Goal: Task Accomplishment & Management: Manage account settings

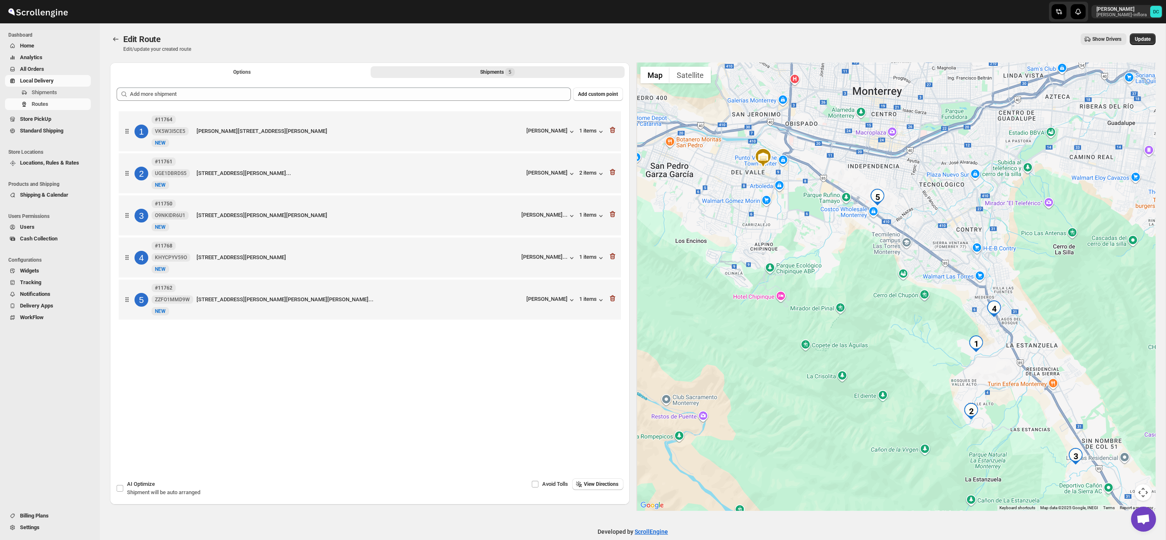
click at [839, 301] on div at bounding box center [896, 286] width 520 height 448
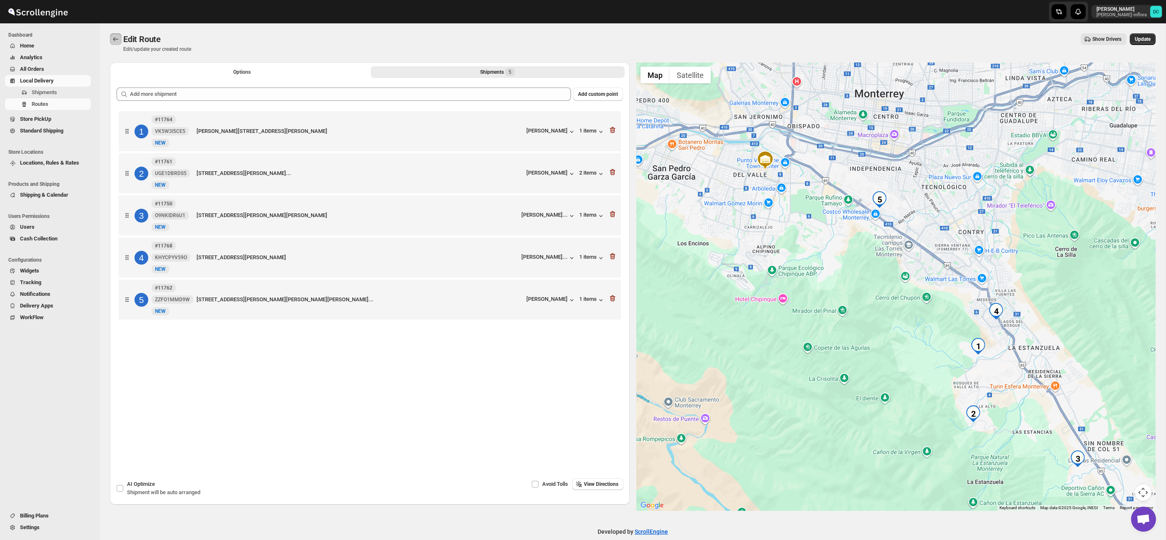
click at [114, 38] on icon "Routes" at bounding box center [115, 39] width 5 height 4
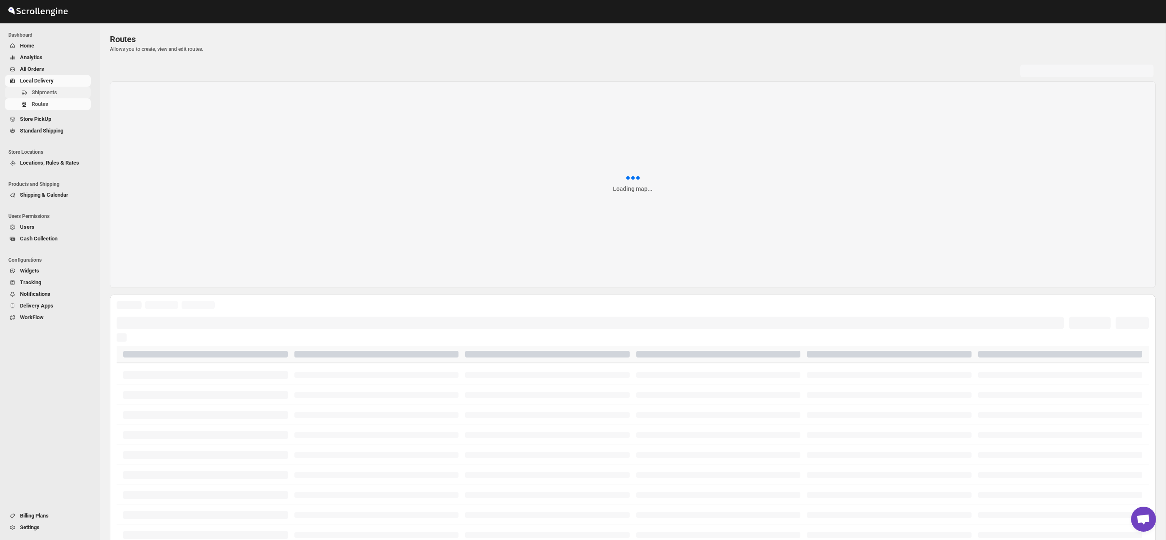
click at [52, 92] on span "Shipments" at bounding box center [44, 92] width 25 height 6
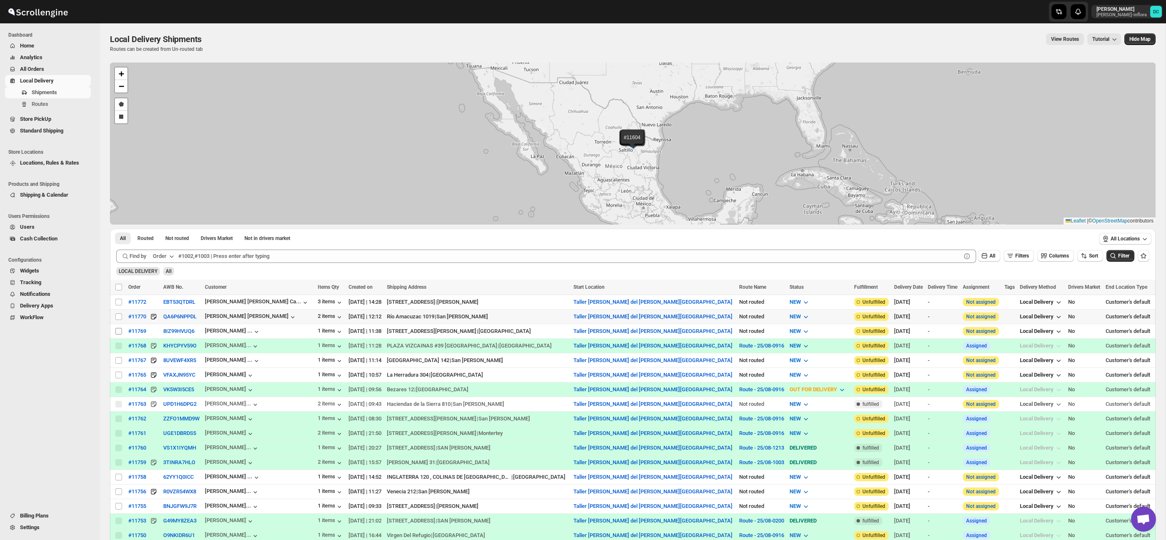
drag, startPoint x: 118, startPoint y: 316, endPoint x: 118, endPoint y: 332, distance: 16.2
click at [118, 316] on input "Select shipment" at bounding box center [118, 316] width 7 height 7
checkbox input "true"
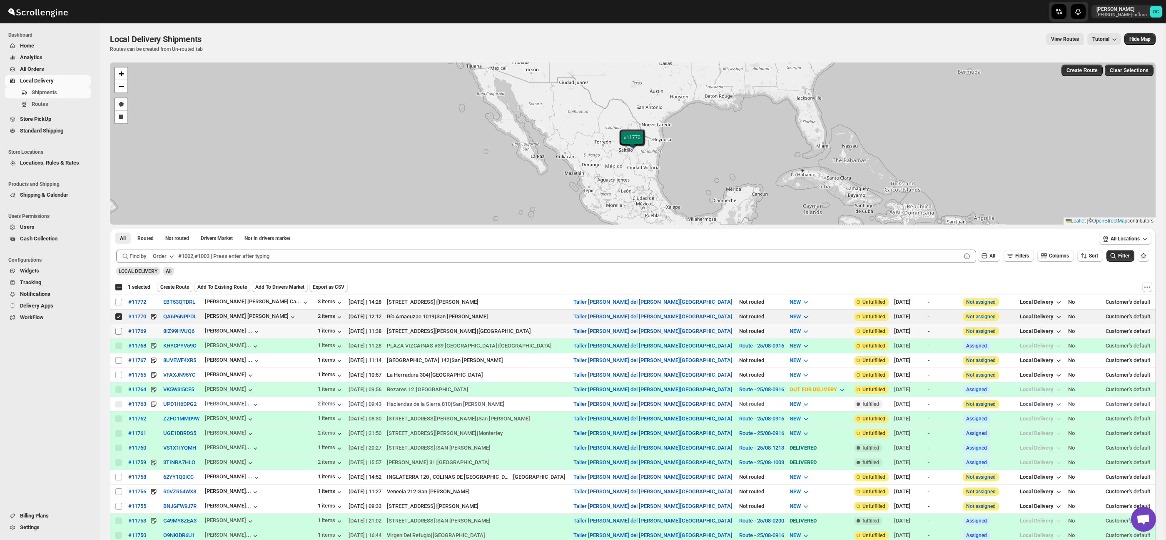
click at [118, 331] on input "Select shipment" at bounding box center [118, 331] width 7 height 7
checkbox input "true"
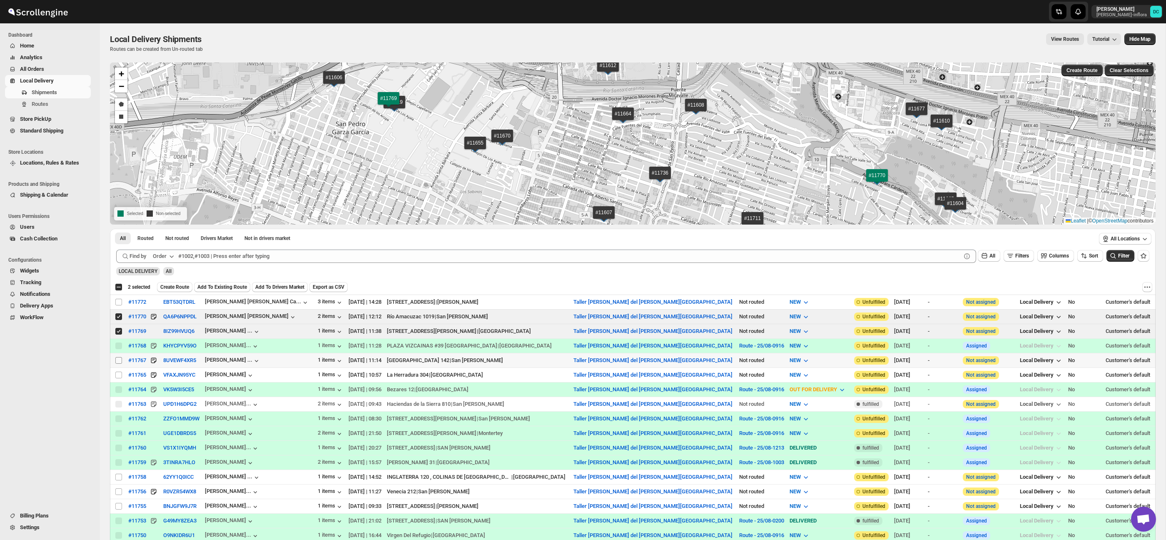
click at [118, 361] on input "Select shipment" at bounding box center [118, 360] width 7 height 7
checkbox input "true"
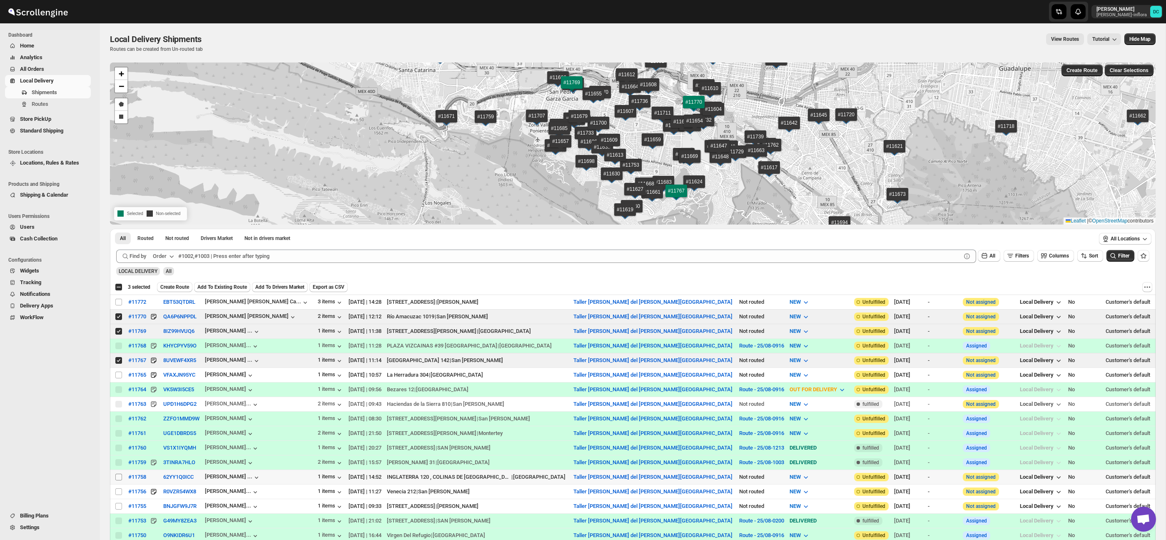
click at [122, 478] on span at bounding box center [118, 476] width 7 height 7
click at [122, 478] on input "Select shipment" at bounding box center [118, 476] width 7 height 7
checkbox input "false"
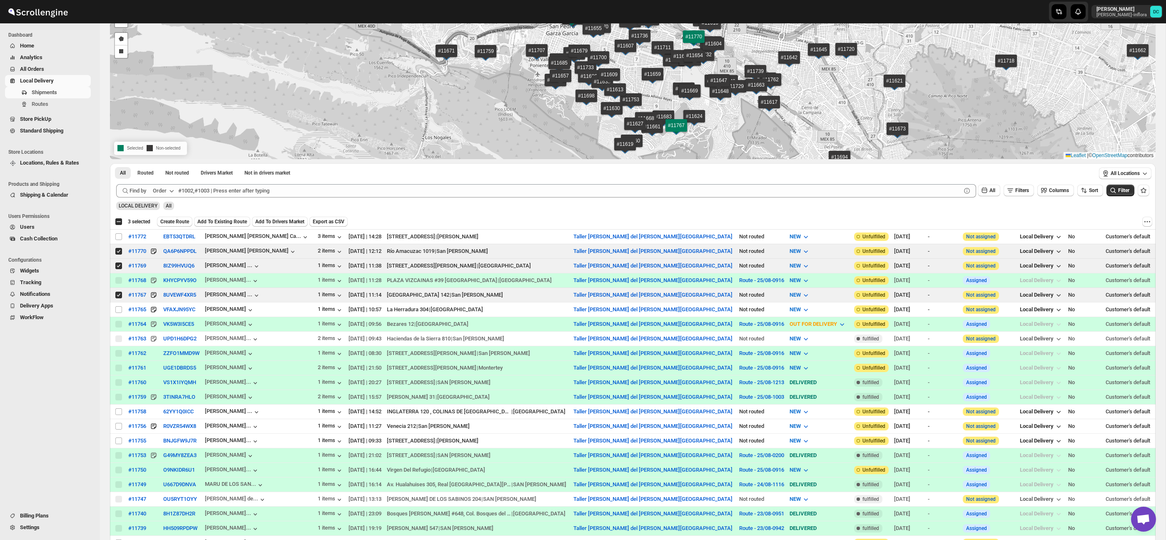
scroll to position [72, 0]
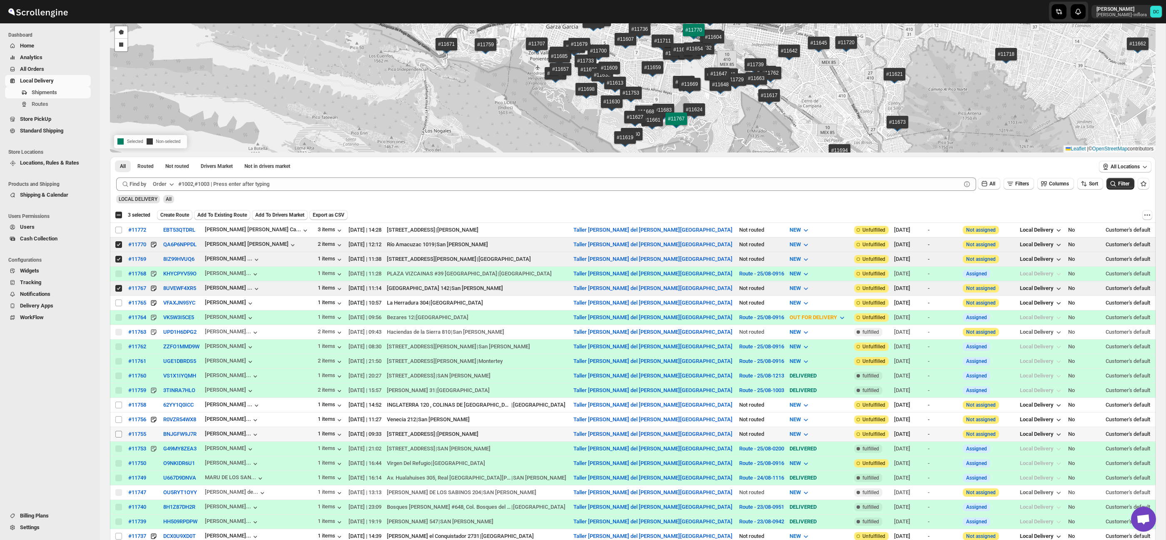
click at [117, 436] on input "Select shipment" at bounding box center [118, 434] width 7 height 7
checkbox input "true"
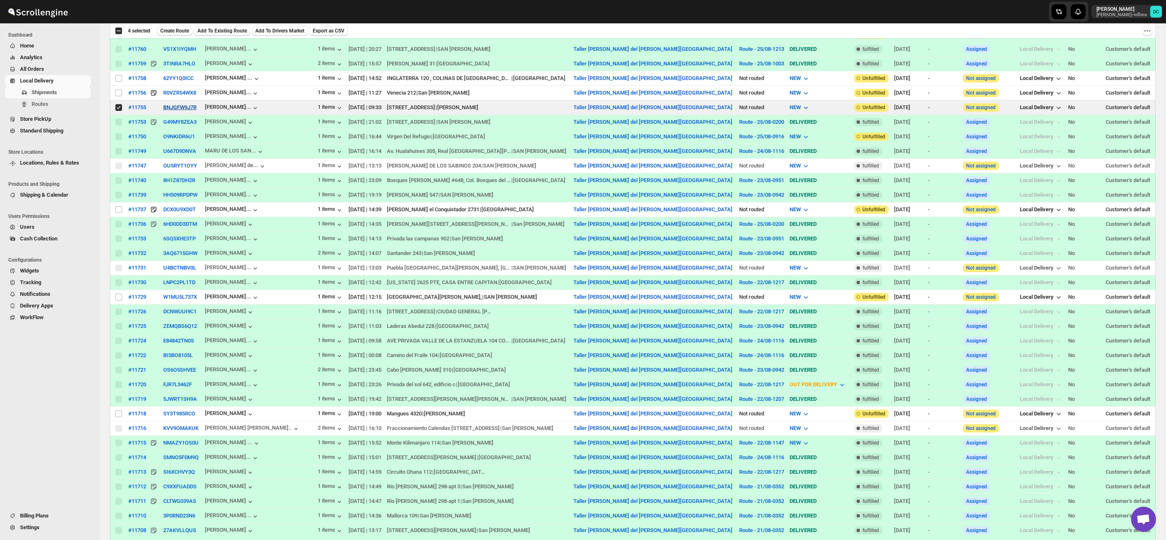
scroll to position [408, 0]
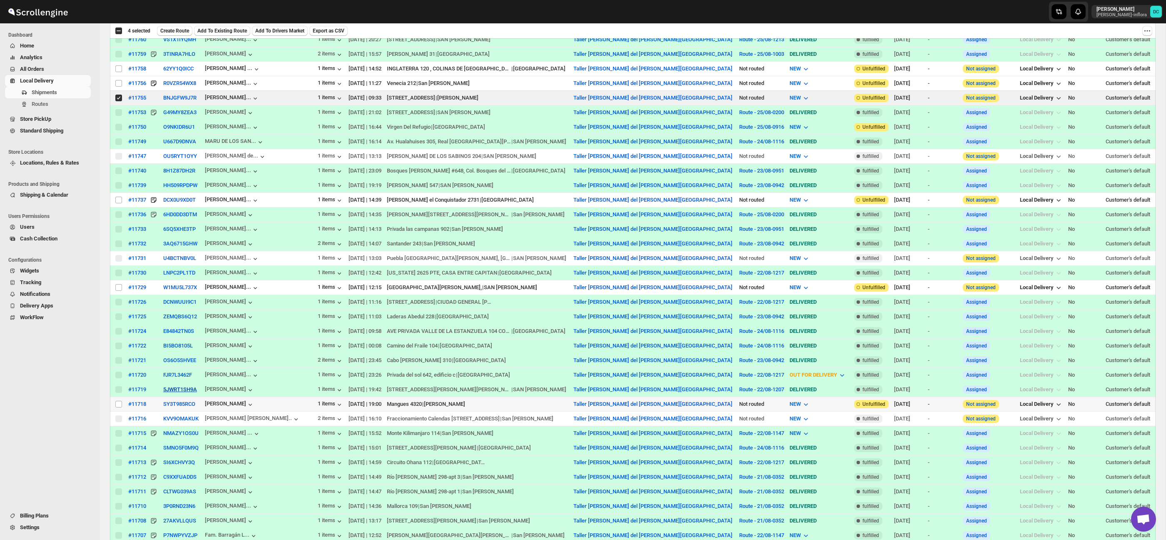
drag, startPoint x: 120, startPoint y: 406, endPoint x: 178, endPoint y: 388, distance: 60.6
click at [120, 406] on input "Select shipment" at bounding box center [118, 404] width 7 height 7
checkbox input "true"
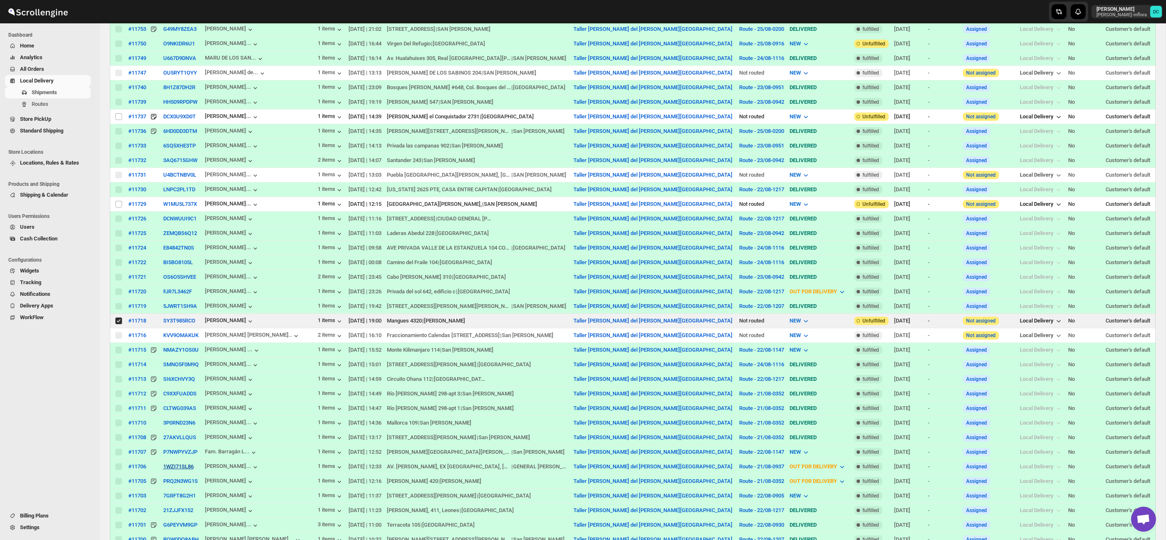
scroll to position [0, 0]
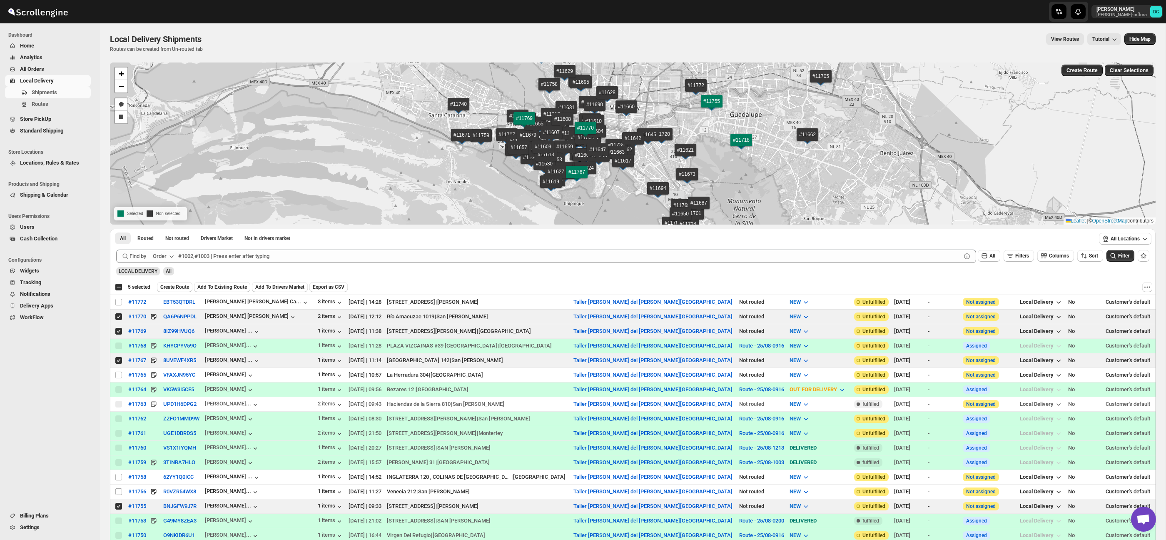
click at [184, 286] on span "Create Route" at bounding box center [174, 287] width 29 height 7
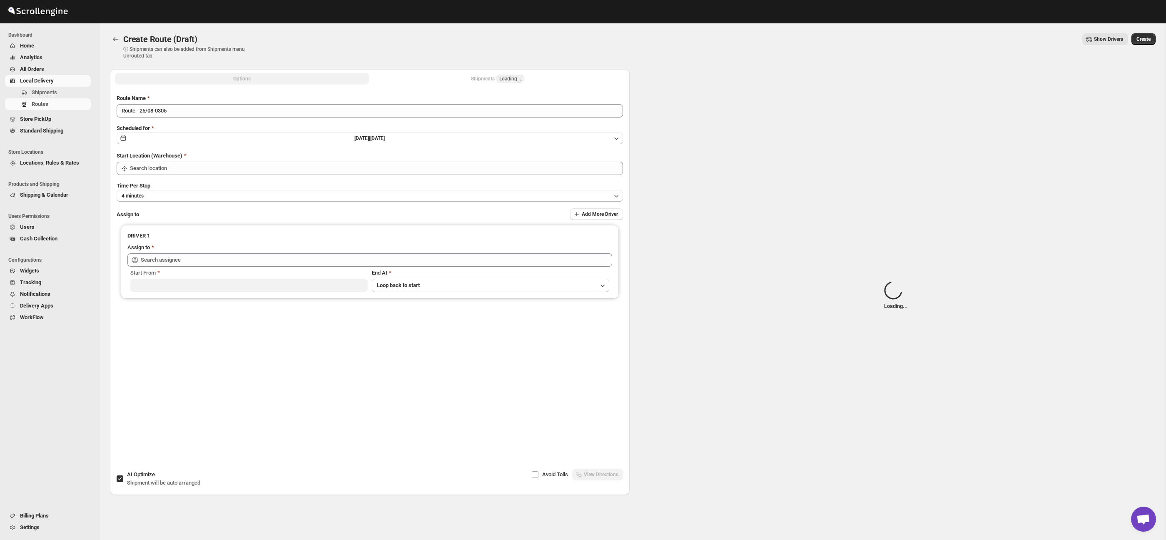
type input "Taller [PERSON_NAME] del [PERSON_NAME][GEOGRAPHIC_DATA]"
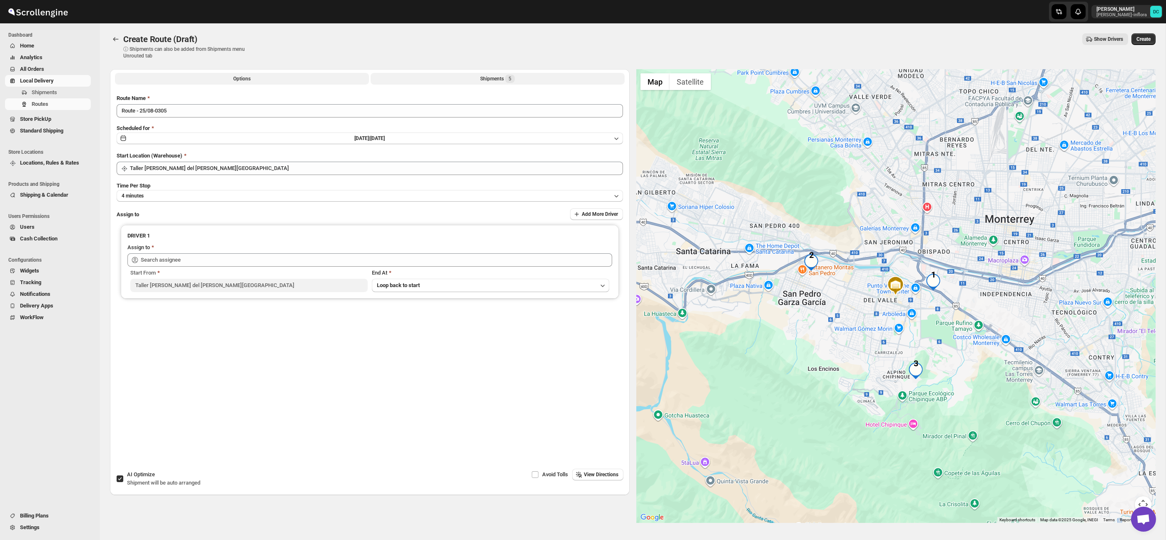
click at [495, 80] on div "Shipments 5" at bounding box center [497, 79] width 35 height 8
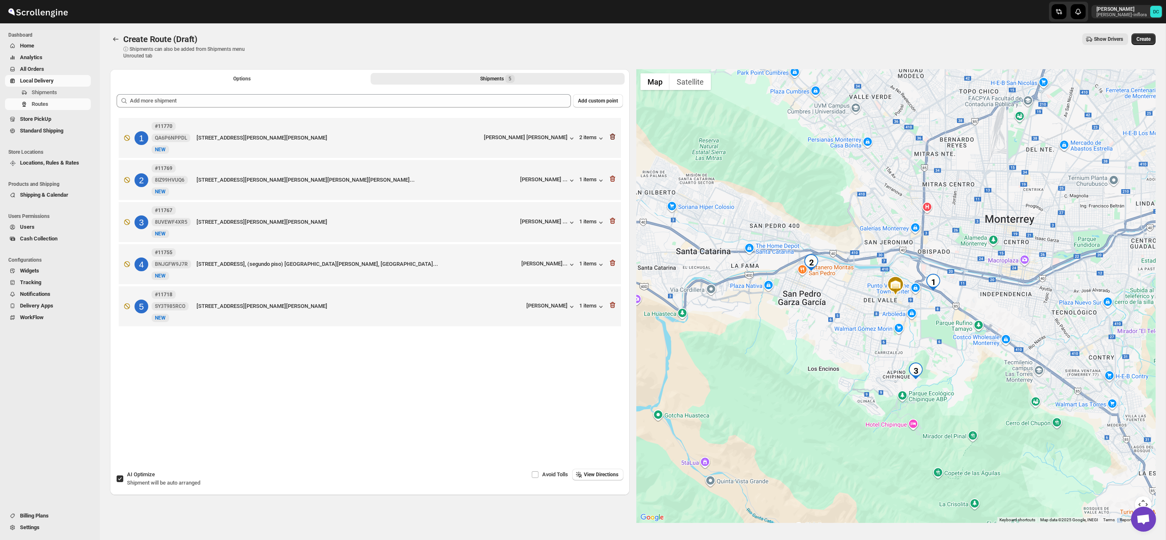
click at [612, 137] on icon "button" at bounding box center [612, 136] width 8 height 8
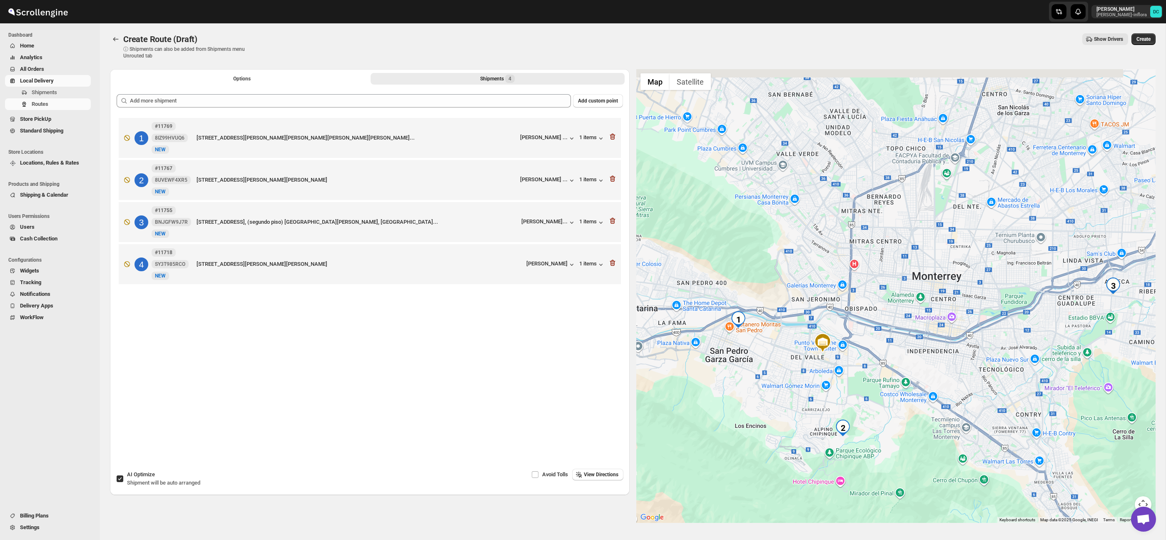
drag, startPoint x: 857, startPoint y: 247, endPoint x: 869, endPoint y: 224, distance: 26.1
click at [869, 224] on div at bounding box center [896, 295] width 520 height 453
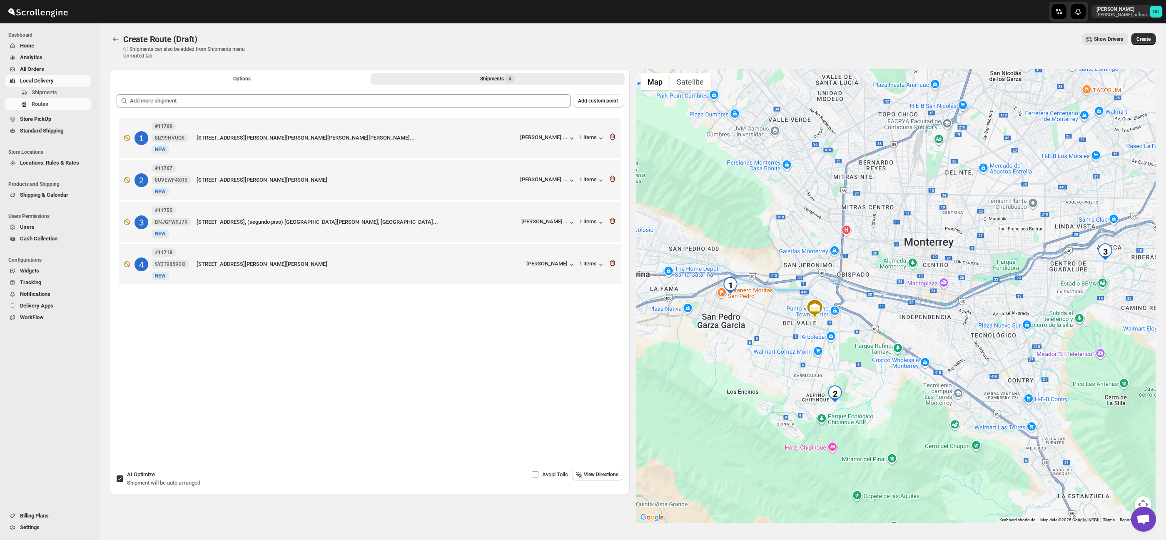
click at [612, 138] on icon "button" at bounding box center [611, 137] width 1 height 2
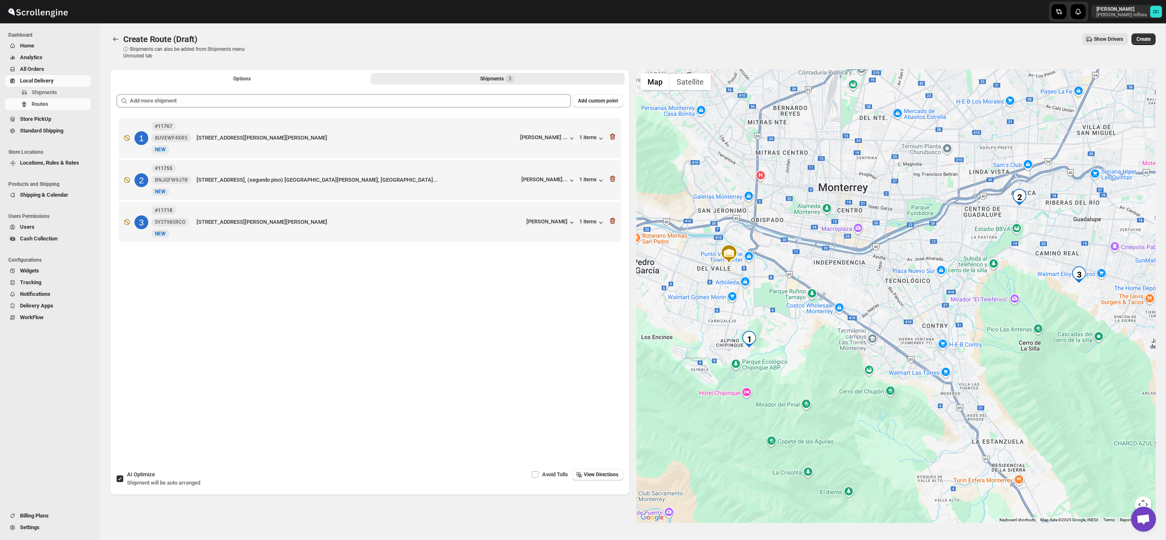
drag, startPoint x: 757, startPoint y: 325, endPoint x: 765, endPoint y: 306, distance: 20.9
click at [765, 306] on div at bounding box center [896, 295] width 520 height 453
click at [613, 137] on icon "button" at bounding box center [613, 137] width 1 height 2
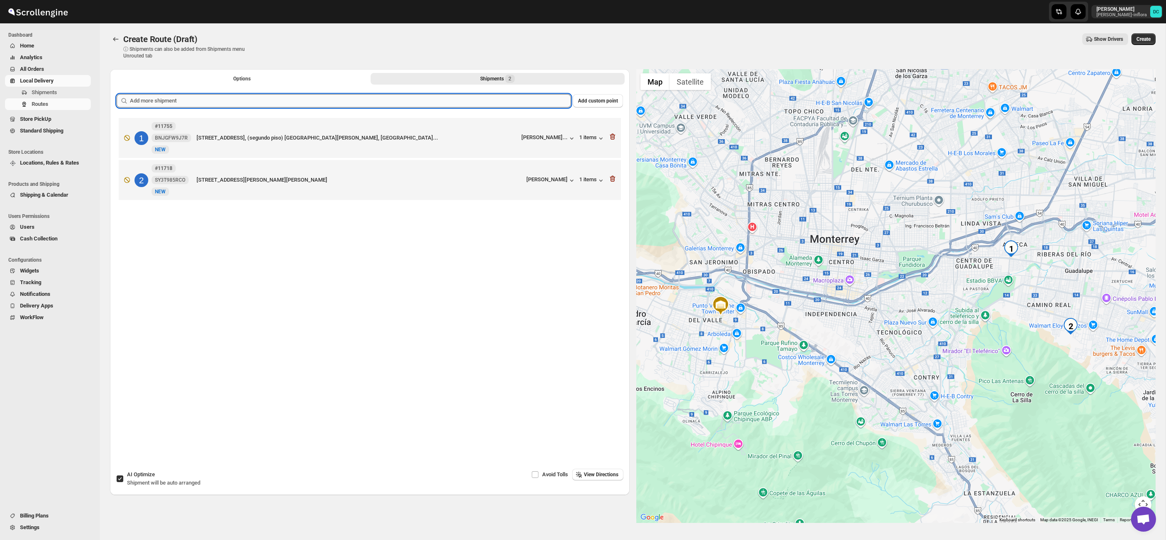
click at [365, 101] on input "text" at bounding box center [350, 100] width 441 height 13
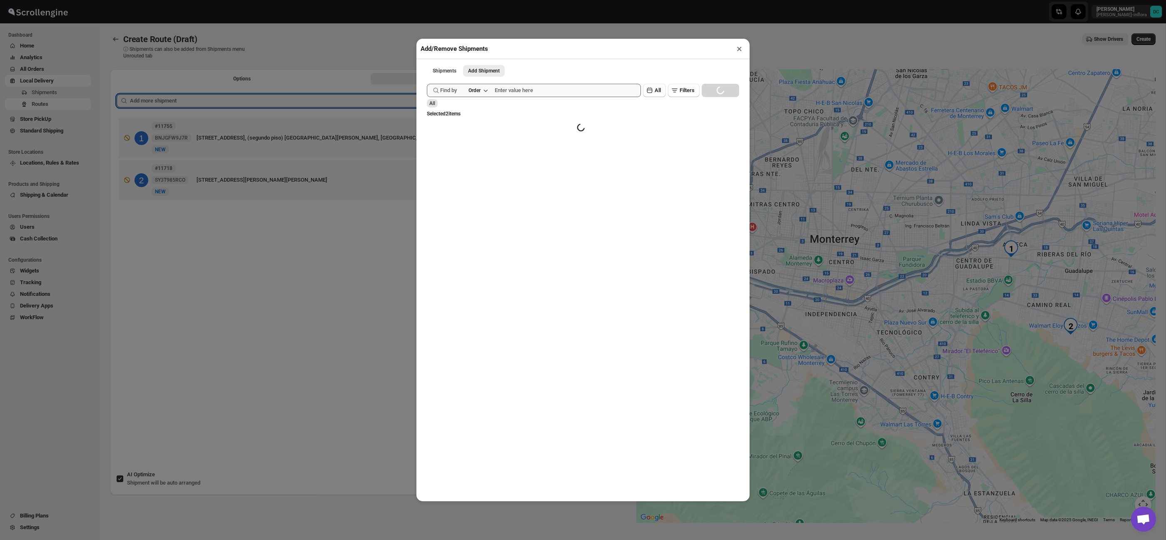
drag, startPoint x: 497, startPoint y: 89, endPoint x: 503, endPoint y: 92, distance: 7.3
click at [497, 89] on div "Find by Order" at bounding box center [534, 90] width 214 height 13
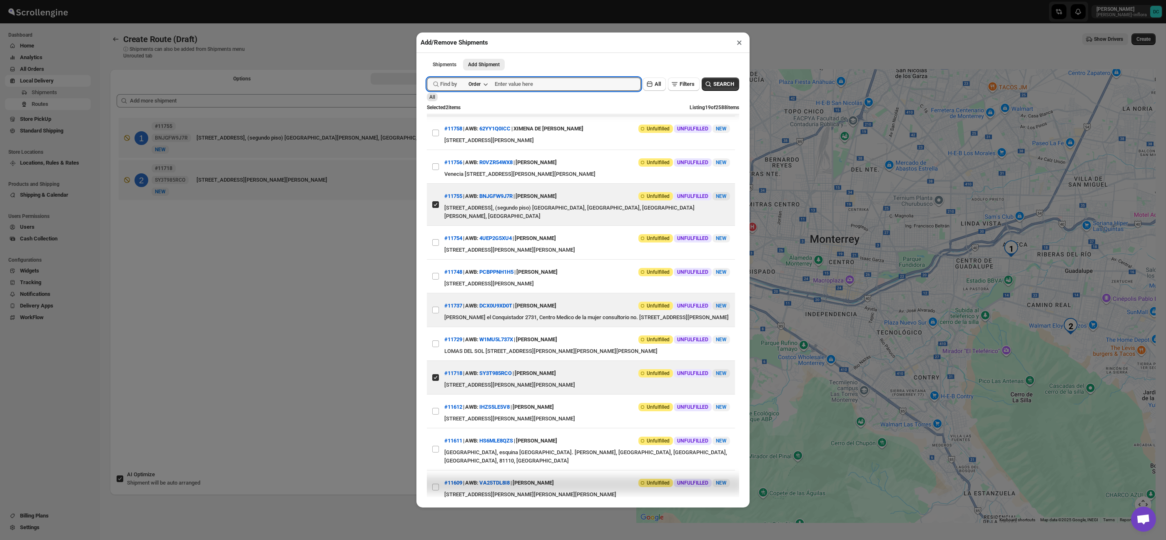
scroll to position [308, 0]
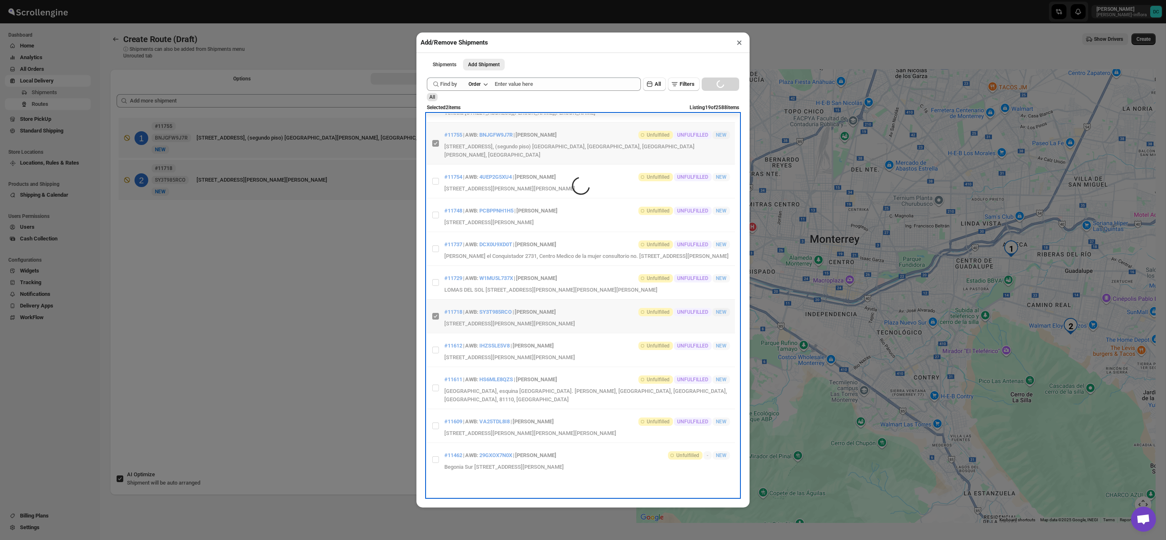
click at [437, 426] on li "Items are loading" at bounding box center [581, 147] width 308 height 657
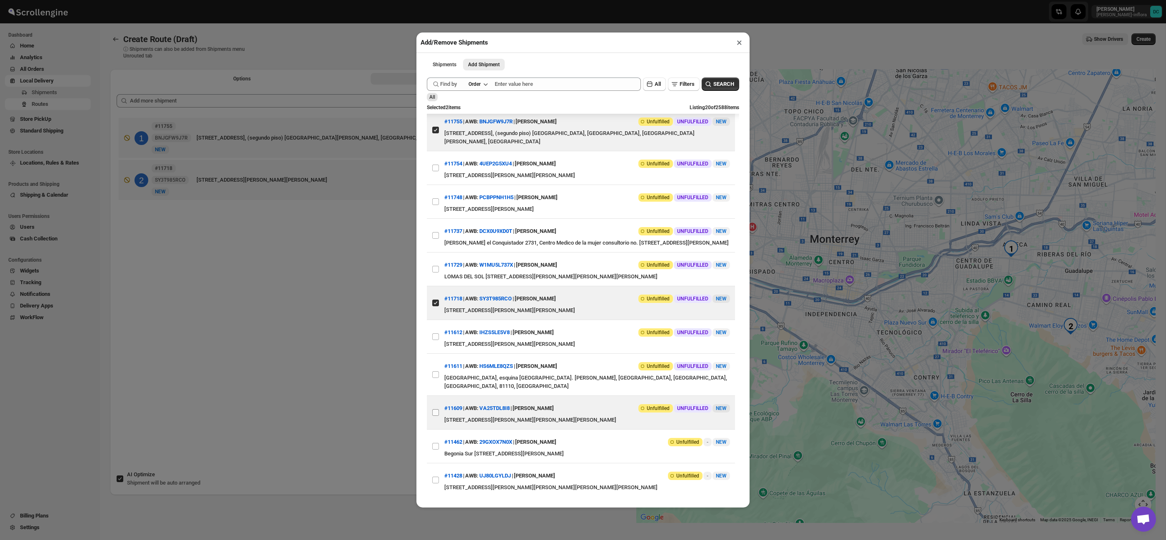
click at [434, 416] on input "View details for 689e373deb510359434f2151" at bounding box center [435, 412] width 7 height 7
checkbox input "true"
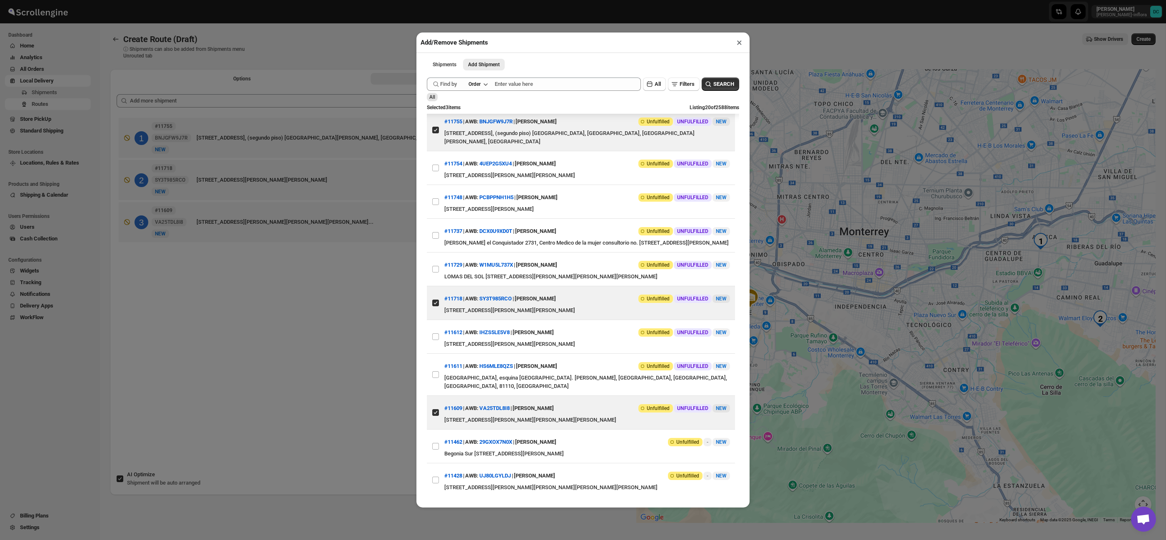
click at [284, 378] on div "Add/Remove Shipments × Shipments Add Shipment More views Shipments Add Shipment…" at bounding box center [583, 270] width 1166 height 540
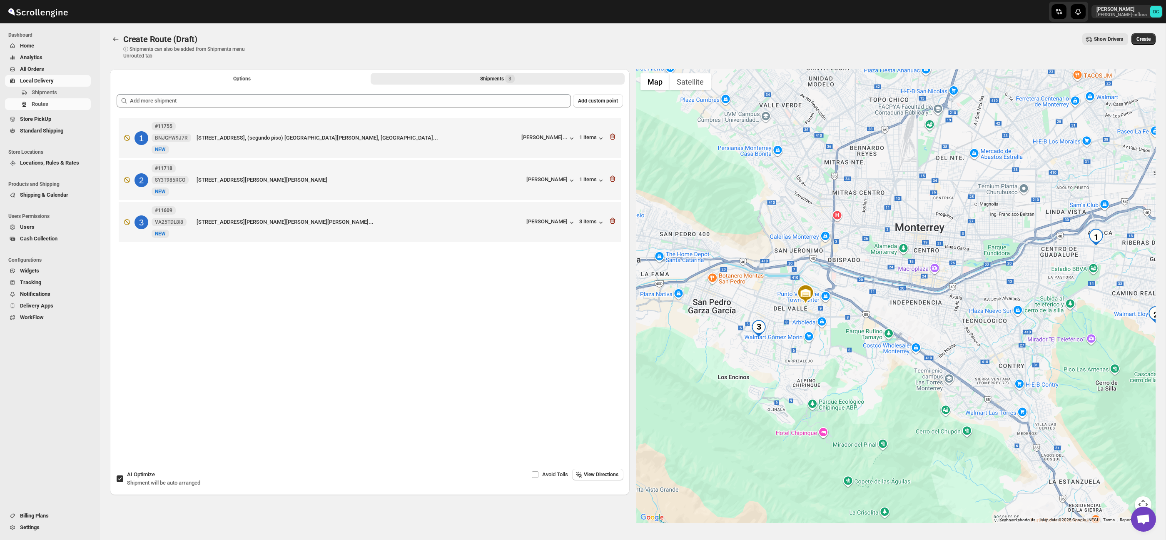
drag, startPoint x: 739, startPoint y: 378, endPoint x: 799, endPoint y: 373, distance: 60.2
click at [799, 373] on div at bounding box center [896, 295] width 520 height 453
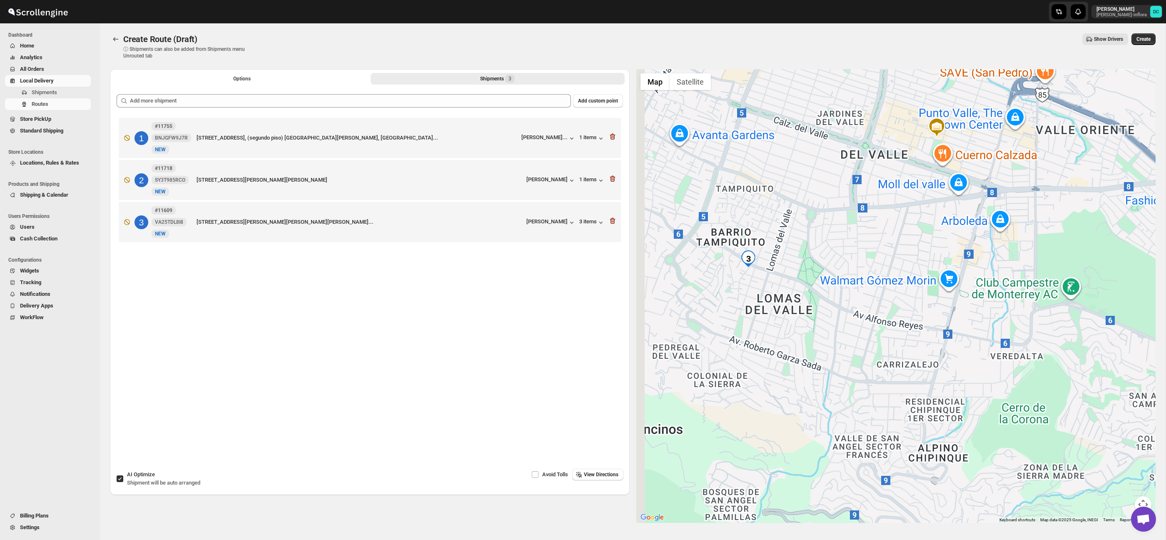
drag, startPoint x: 794, startPoint y: 281, endPoint x: 826, endPoint y: 299, distance: 36.7
click at [826, 299] on div at bounding box center [896, 295] width 520 height 453
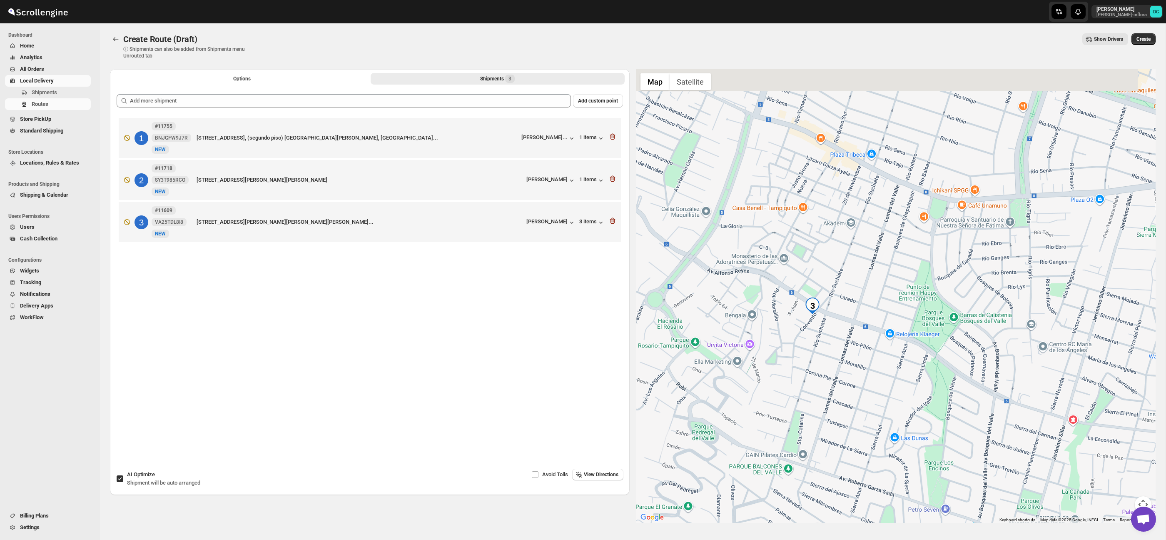
drag, startPoint x: 786, startPoint y: 266, endPoint x: 854, endPoint y: 306, distance: 78.8
click at [867, 308] on div at bounding box center [896, 295] width 520 height 453
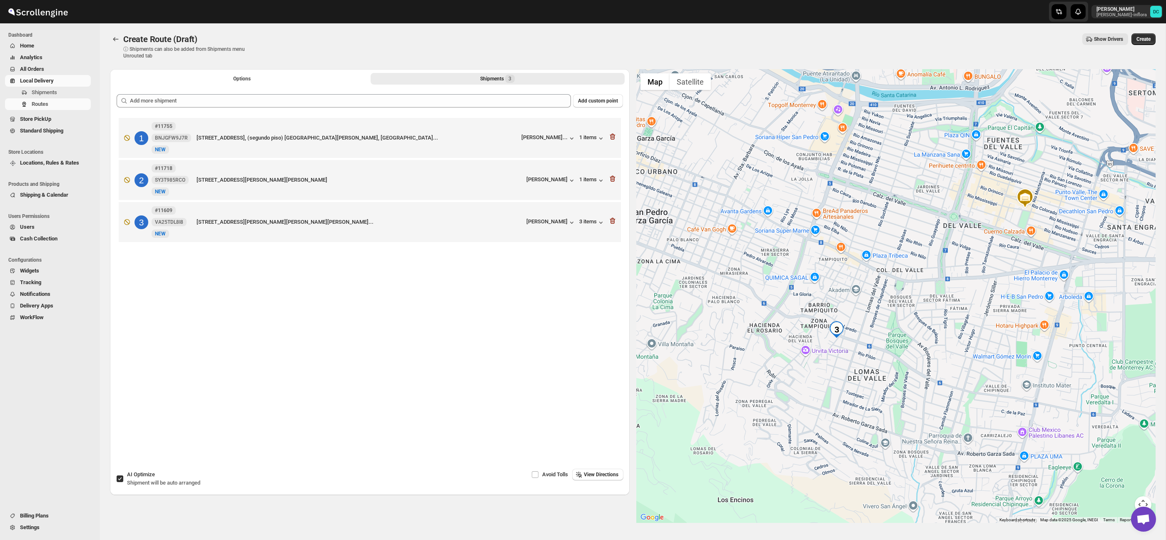
drag, startPoint x: 855, startPoint y: 316, endPoint x: 858, endPoint y: 340, distance: 24.0
click at [858, 340] on div at bounding box center [896, 295] width 520 height 453
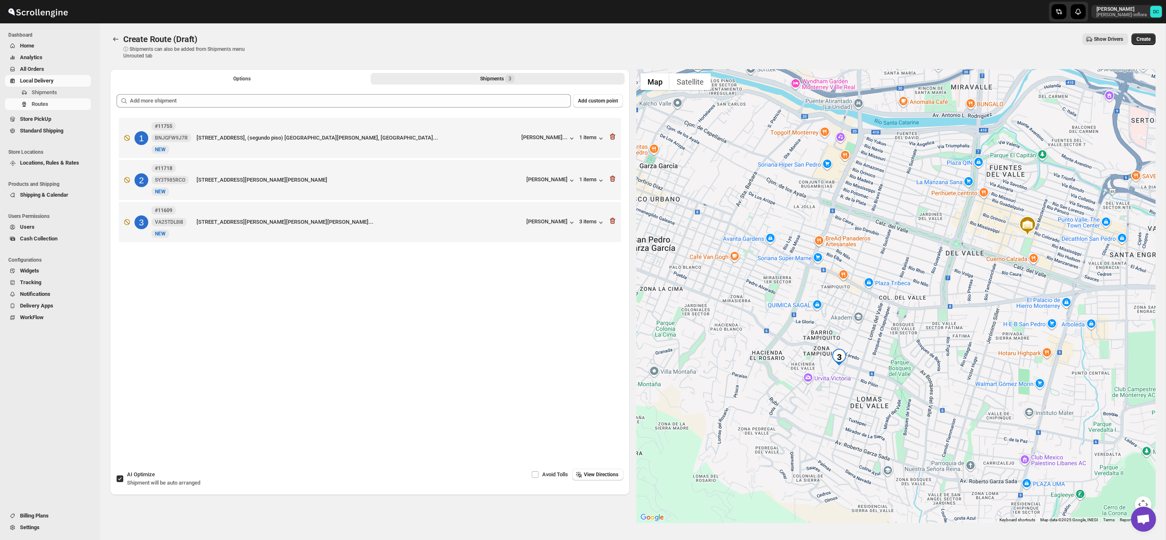
drag, startPoint x: 830, startPoint y: 278, endPoint x: 832, endPoint y: 301, distance: 23.8
click at [832, 301] on div at bounding box center [896, 295] width 520 height 453
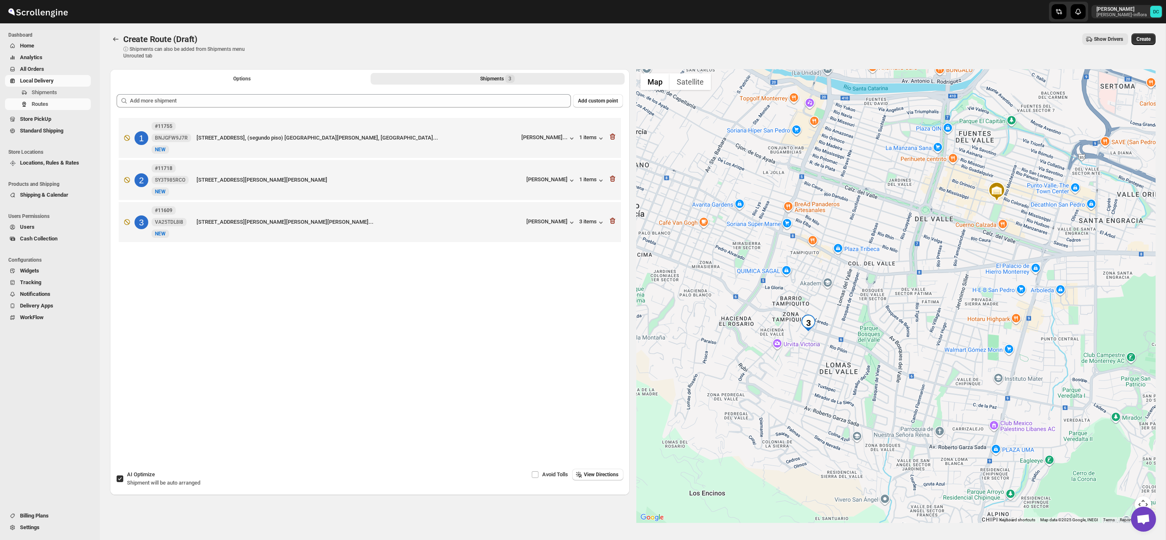
drag, startPoint x: 954, startPoint y: 388, endPoint x: 925, endPoint y: 356, distance: 42.2
click at [925, 357] on div at bounding box center [896, 295] width 520 height 453
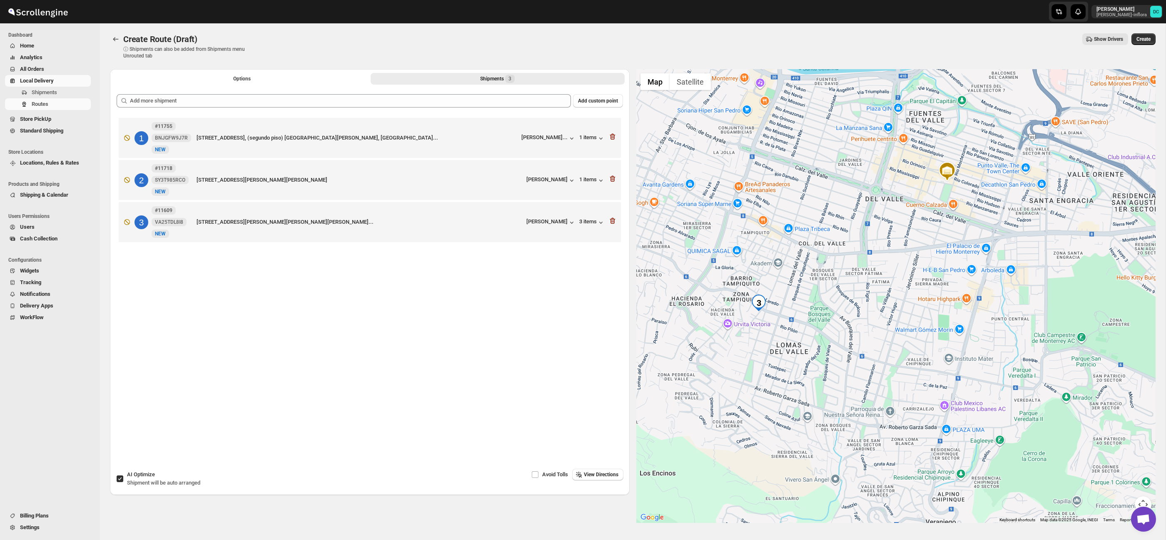
drag, startPoint x: 989, startPoint y: 361, endPoint x: 884, endPoint y: 322, distance: 112.9
click at [884, 322] on div at bounding box center [896, 295] width 520 height 453
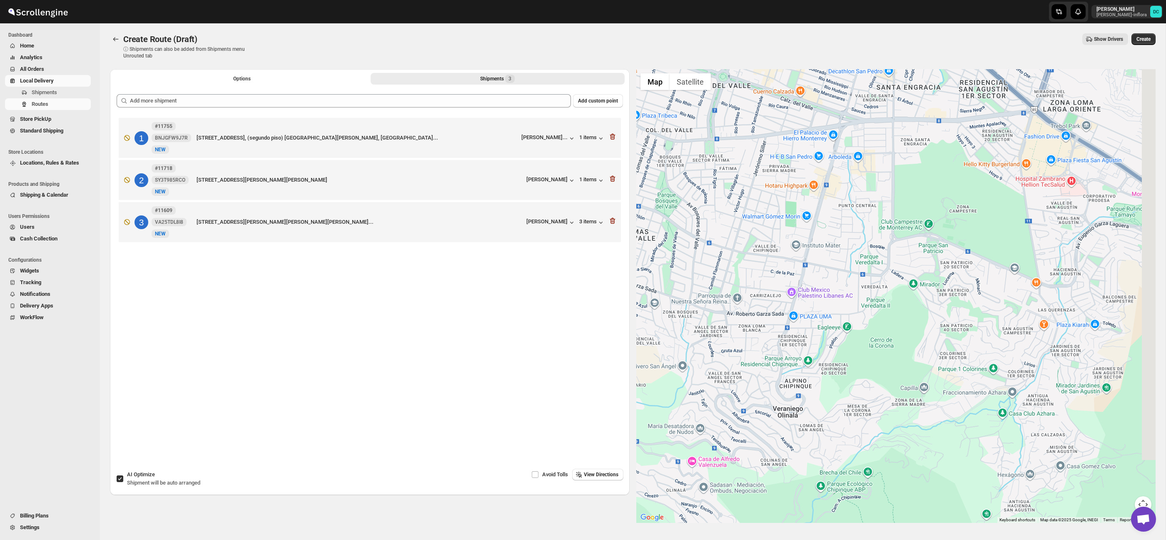
drag, startPoint x: 949, startPoint y: 371, endPoint x: 869, endPoint y: 284, distance: 118.5
click at [869, 284] on div at bounding box center [896, 295] width 520 height 453
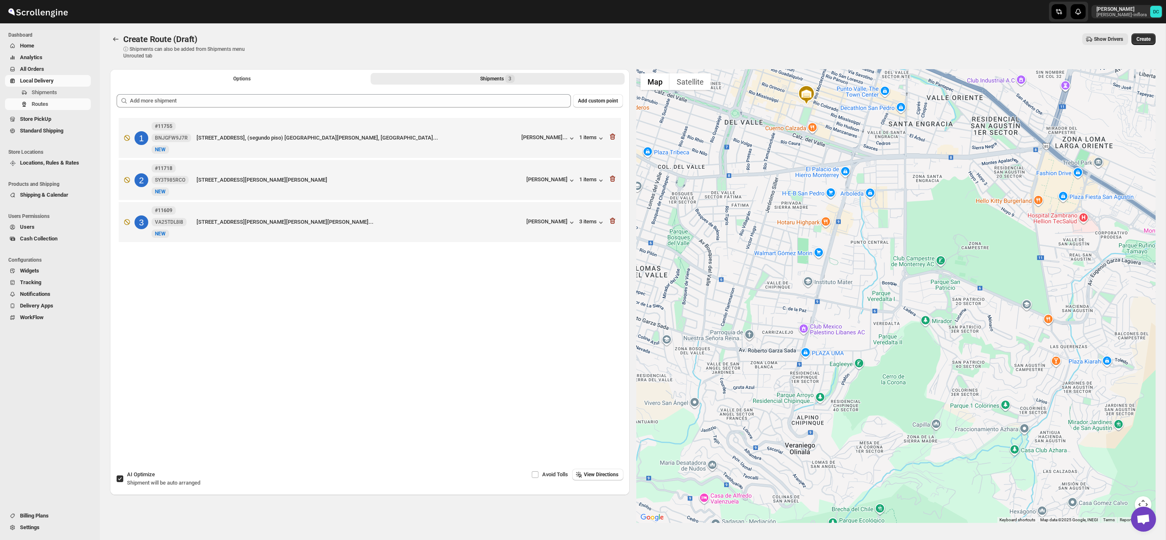
drag, startPoint x: 956, startPoint y: 319, endPoint x: 974, endPoint y: 367, distance: 51.2
click at [974, 367] on div at bounding box center [896, 295] width 520 height 453
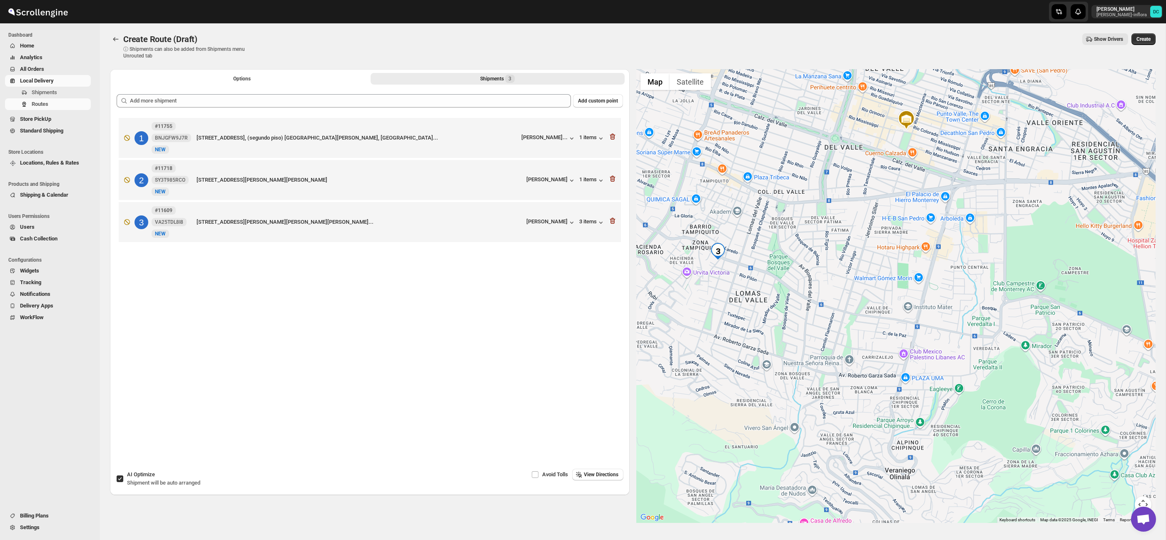
drag, startPoint x: 828, startPoint y: 318, endPoint x: 923, endPoint y: 333, distance: 95.6
click at [923, 333] on div at bounding box center [896, 295] width 520 height 453
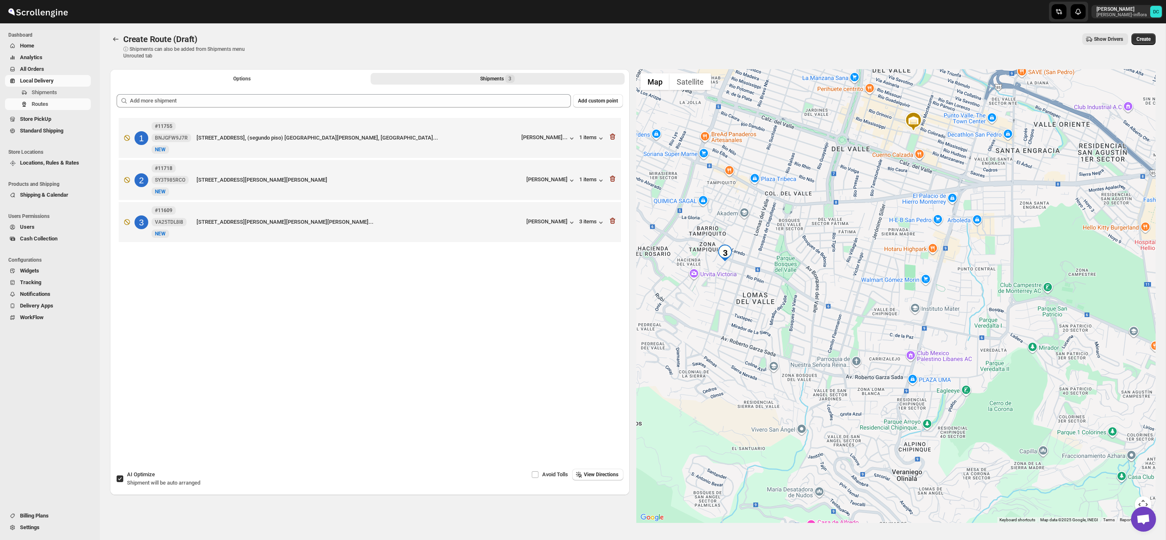
drag, startPoint x: 829, startPoint y: 301, endPoint x: 879, endPoint y: 324, distance: 54.6
click at [878, 326] on div at bounding box center [896, 295] width 520 height 453
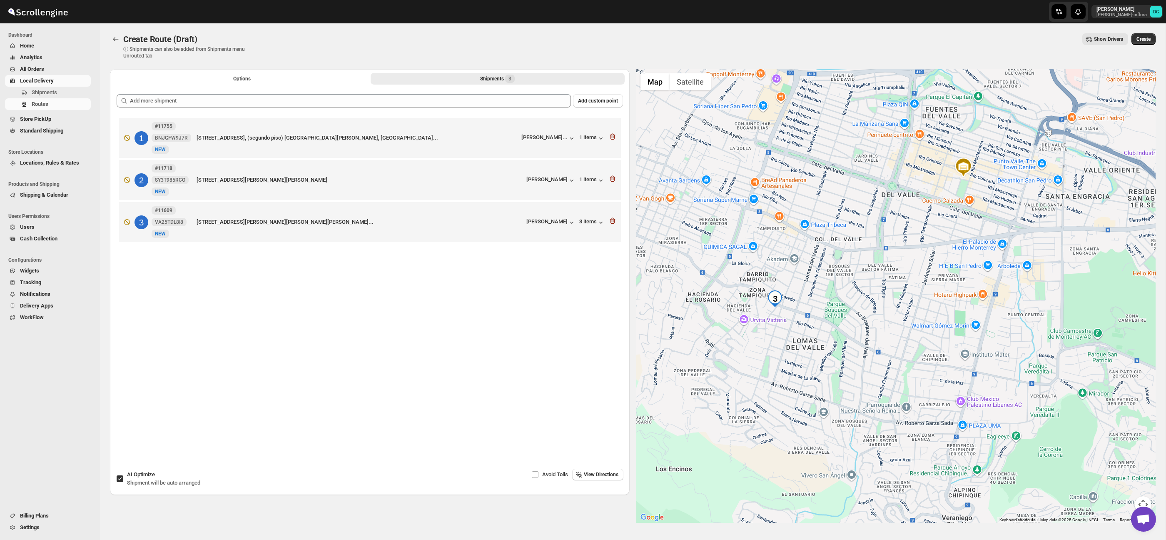
drag, startPoint x: 883, startPoint y: 295, endPoint x: 884, endPoint y: 323, distance: 27.5
click at [882, 324] on div at bounding box center [896, 295] width 520 height 453
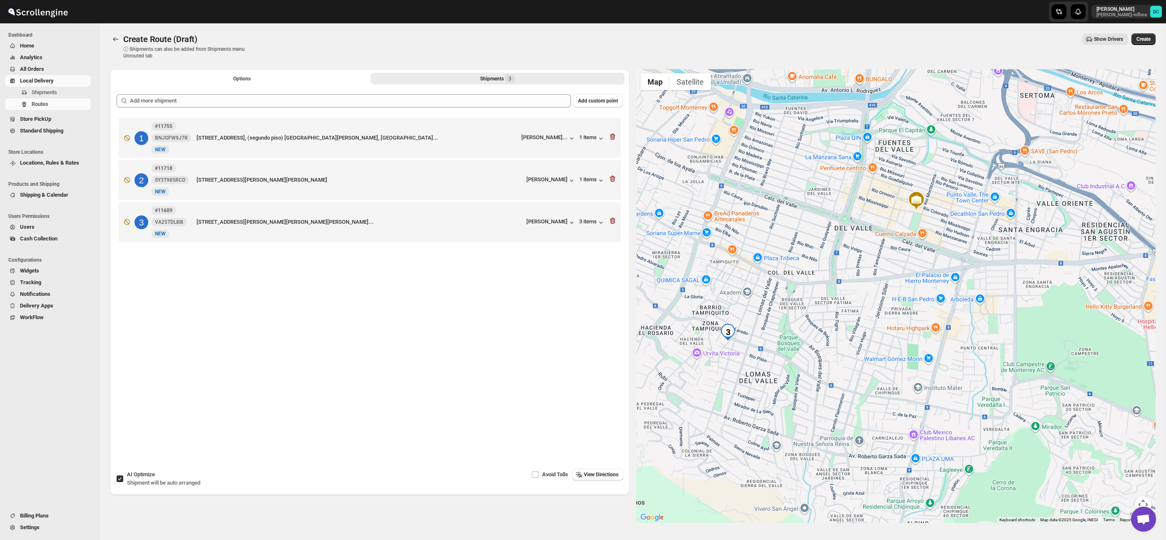
drag, startPoint x: 929, startPoint y: 289, endPoint x: 865, endPoint y: 307, distance: 66.6
click at [859, 311] on div at bounding box center [896, 295] width 520 height 453
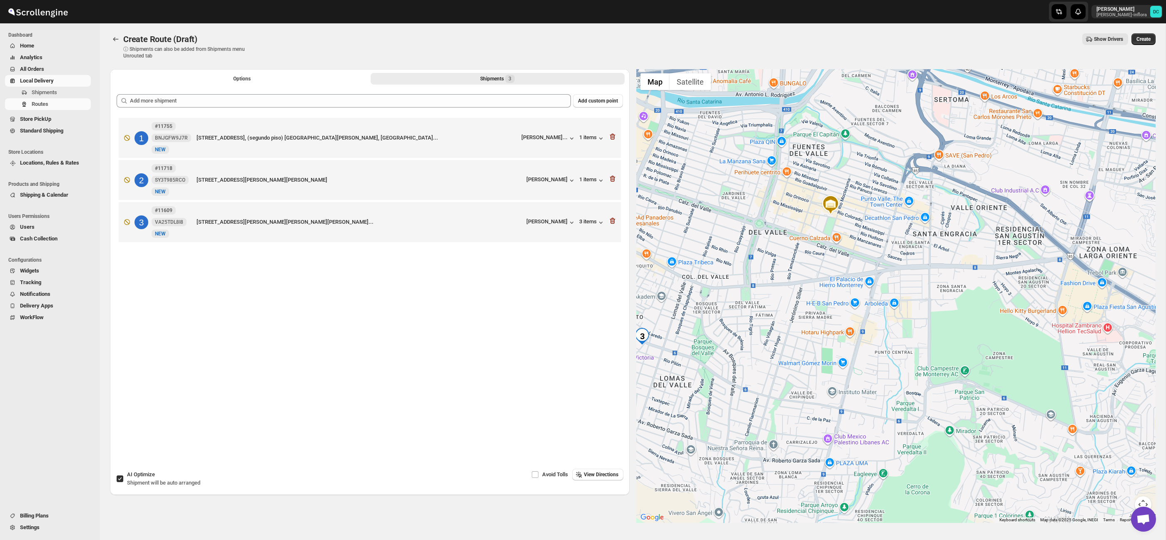
click at [865, 296] on div at bounding box center [896, 295] width 520 height 453
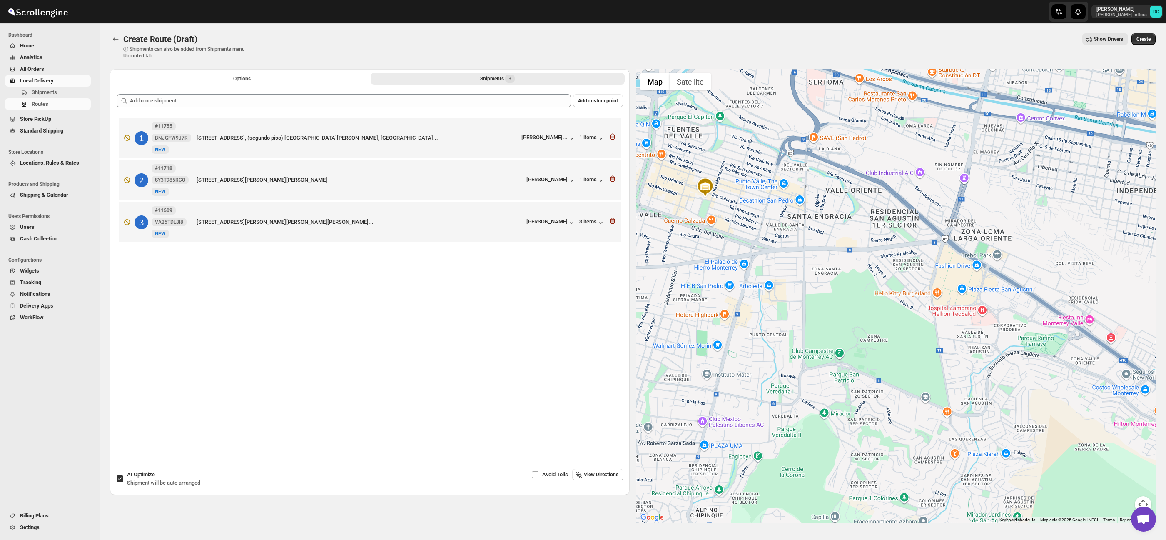
drag, startPoint x: 991, startPoint y: 321, endPoint x: 930, endPoint y: 303, distance: 64.0
click at [866, 304] on div at bounding box center [896, 295] width 520 height 453
click at [1144, 500] on button "Map camera controls" at bounding box center [1143, 504] width 17 height 17
click at [1125, 507] on button "Zoom out" at bounding box center [1122, 504] width 17 height 17
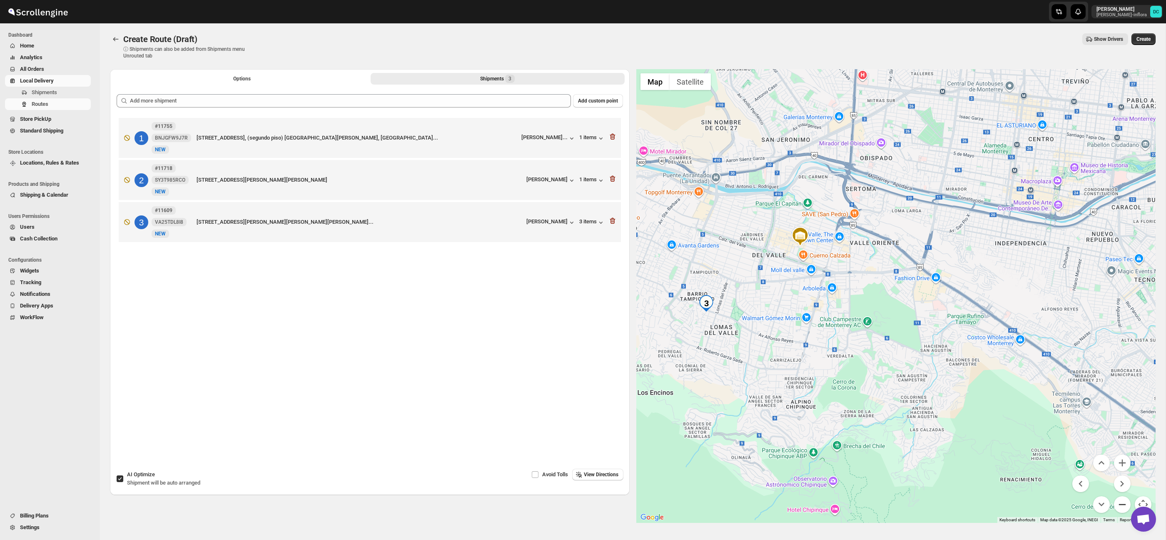
click at [1125, 507] on button "Zoom out" at bounding box center [1122, 504] width 17 height 17
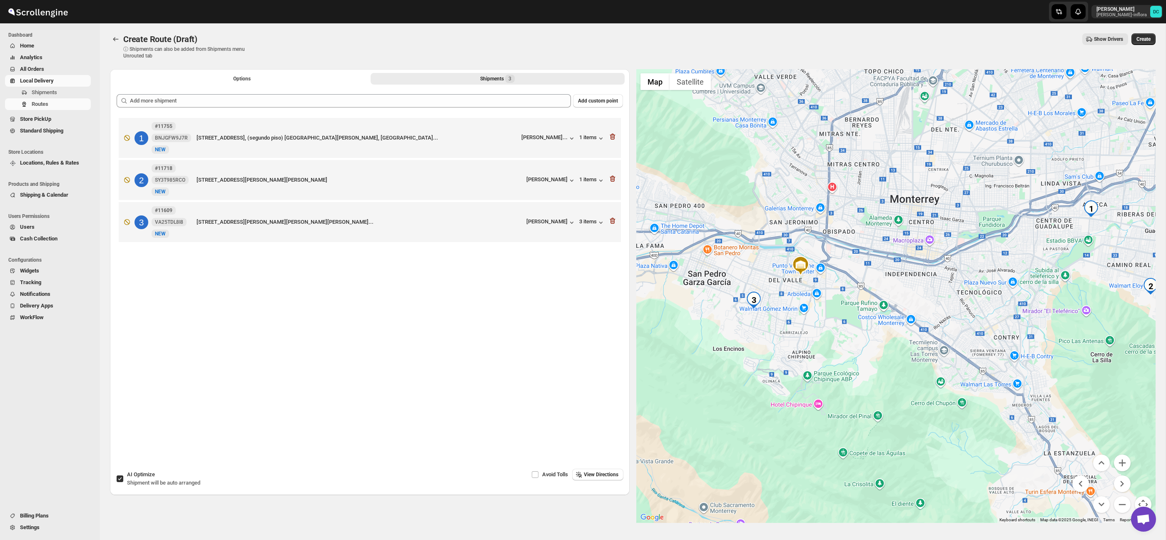
drag, startPoint x: 991, startPoint y: 284, endPoint x: 916, endPoint y: 292, distance: 74.5
click at [916, 292] on div at bounding box center [896, 295] width 520 height 453
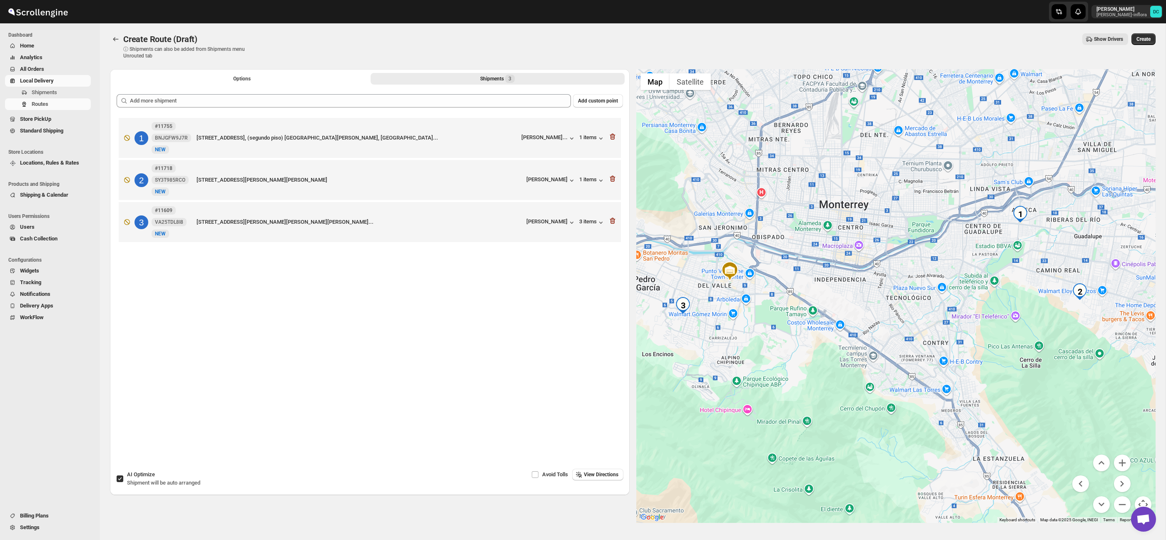
drag, startPoint x: 118, startPoint y: 479, endPoint x: 134, endPoint y: 393, distance: 86.9
click at [118, 479] on input "AI Optimize Shipment will be auto arranged" at bounding box center [120, 478] width 7 height 7
checkbox input "false"
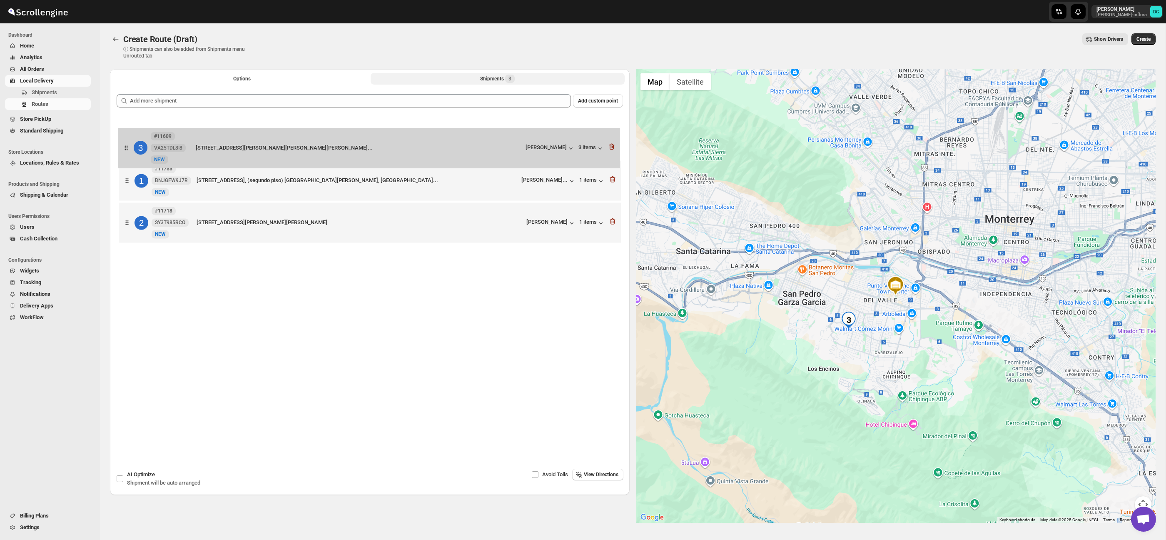
drag, startPoint x: 129, startPoint y: 231, endPoint x: 128, endPoint y: 142, distance: 89.5
click at [128, 142] on div "1 #11755 BNJGFW9J7R [GEOGRAPHIC_DATA] 175 L215 LUME Pilates, (segundo piso) [GE…" at bounding box center [370, 181] width 506 height 131
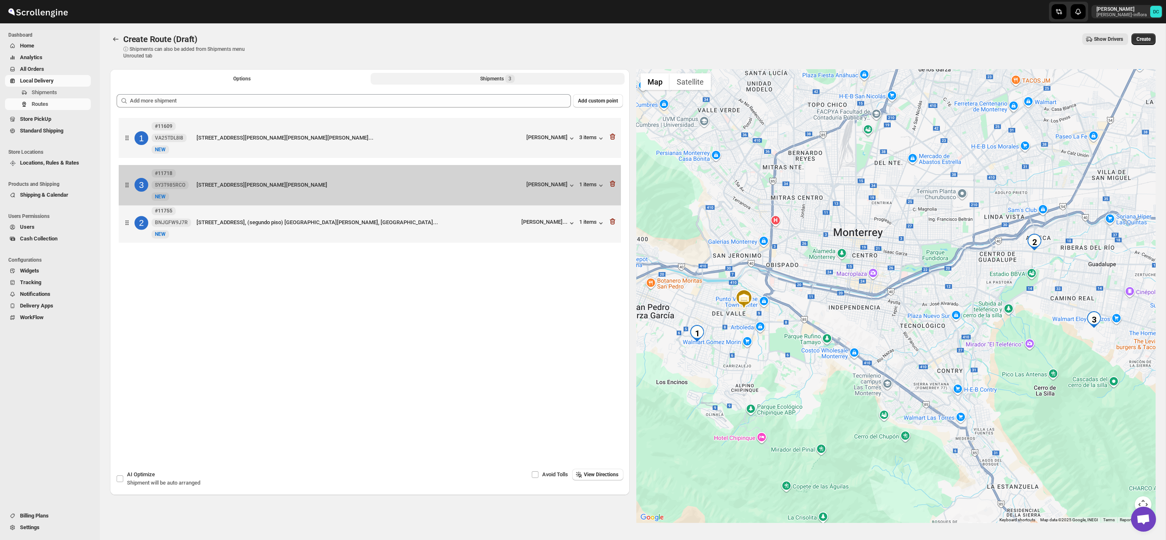
drag, startPoint x: 129, startPoint y: 228, endPoint x: 138, endPoint y: 183, distance: 46.0
click at [129, 186] on div "1 #11609 VA25TDL8I8 [STREET_ADDRESS][PERSON_NAME][PERSON_NAME][PERSON_NAME]... …" at bounding box center [370, 181] width 506 height 131
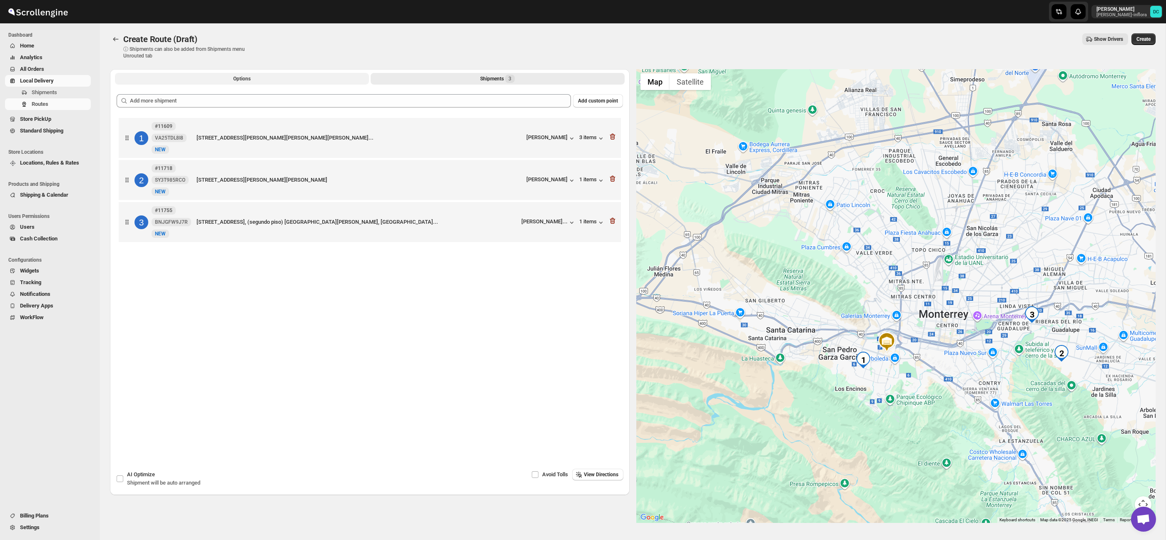
click at [264, 77] on button "Options" at bounding box center [242, 79] width 254 height 12
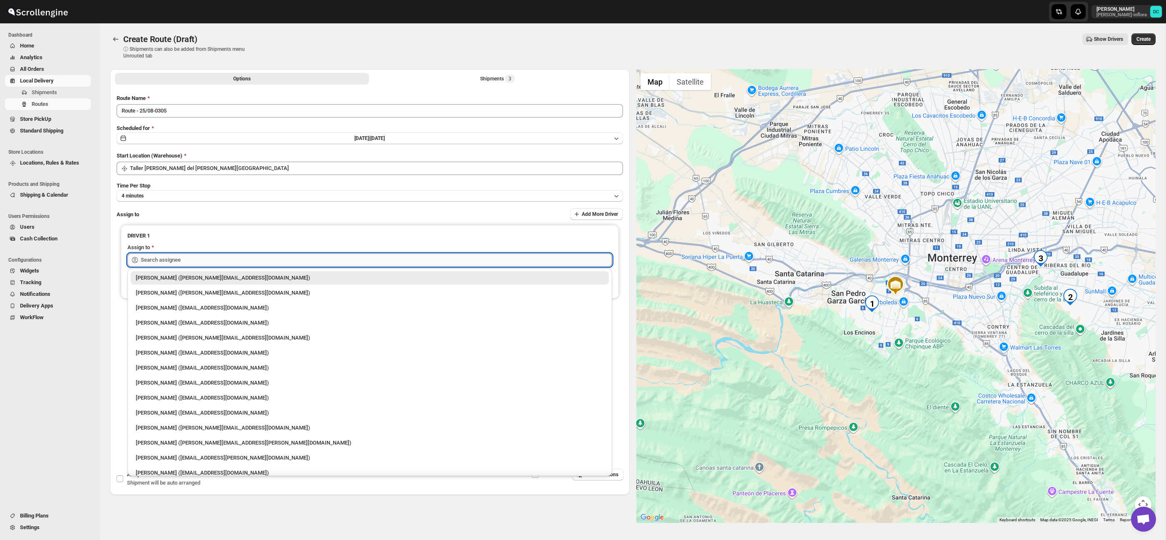
click at [295, 259] on input "text" at bounding box center [376, 259] width 471 height 13
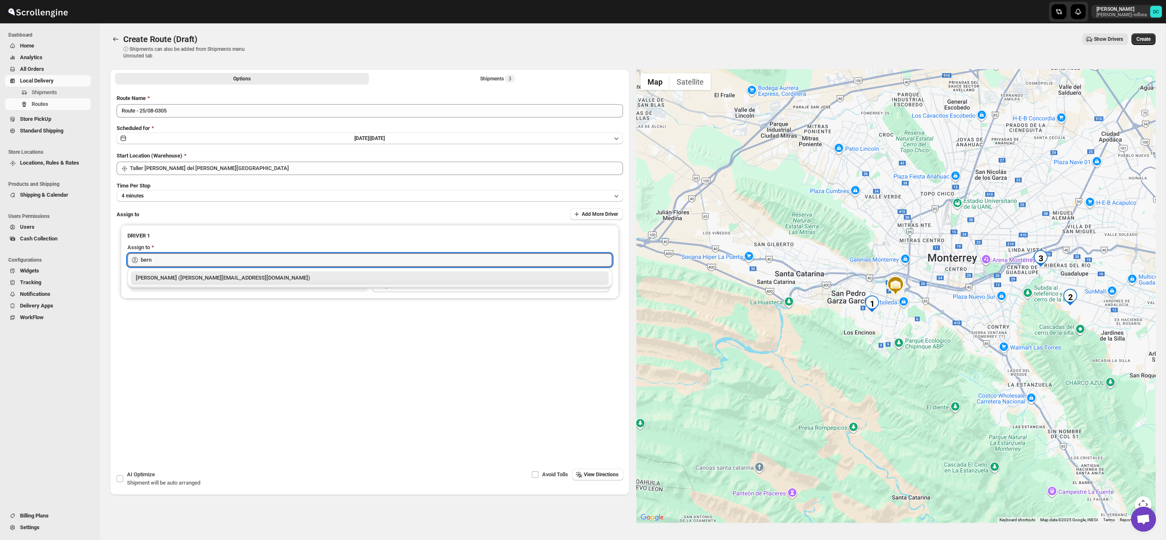
drag, startPoint x: 304, startPoint y: 274, endPoint x: 308, endPoint y: 273, distance: 4.2
click at [304, 274] on div "[PERSON_NAME] ([PERSON_NAME][EMAIL_ADDRESS][DOMAIN_NAME])" at bounding box center [370, 278] width 468 height 8
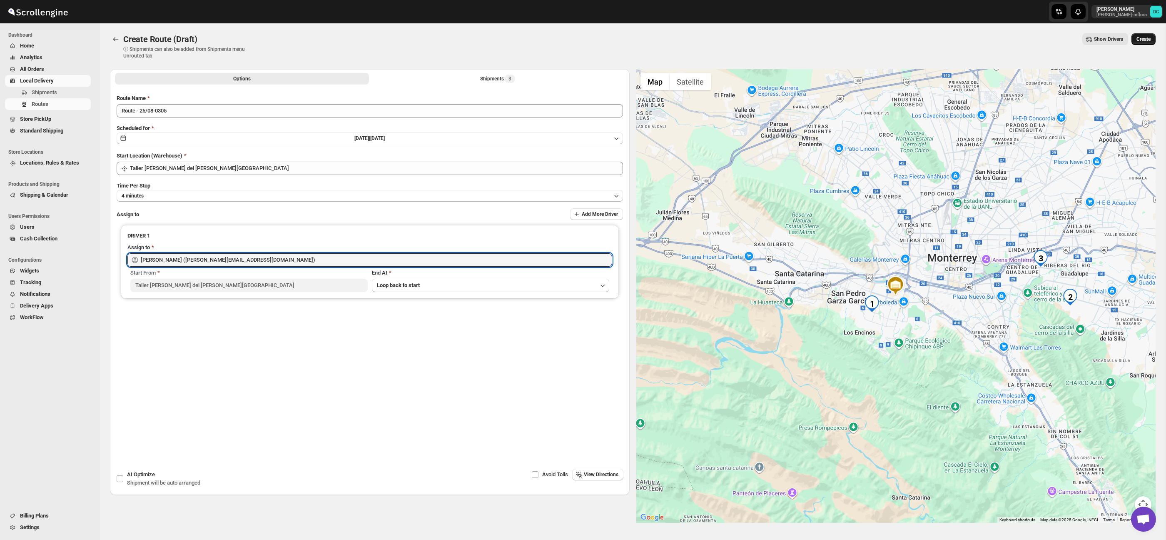
type input "[PERSON_NAME] ([PERSON_NAME][EMAIL_ADDRESS][DOMAIN_NAME])"
click at [1141, 37] on span "Create" at bounding box center [1143, 39] width 14 height 7
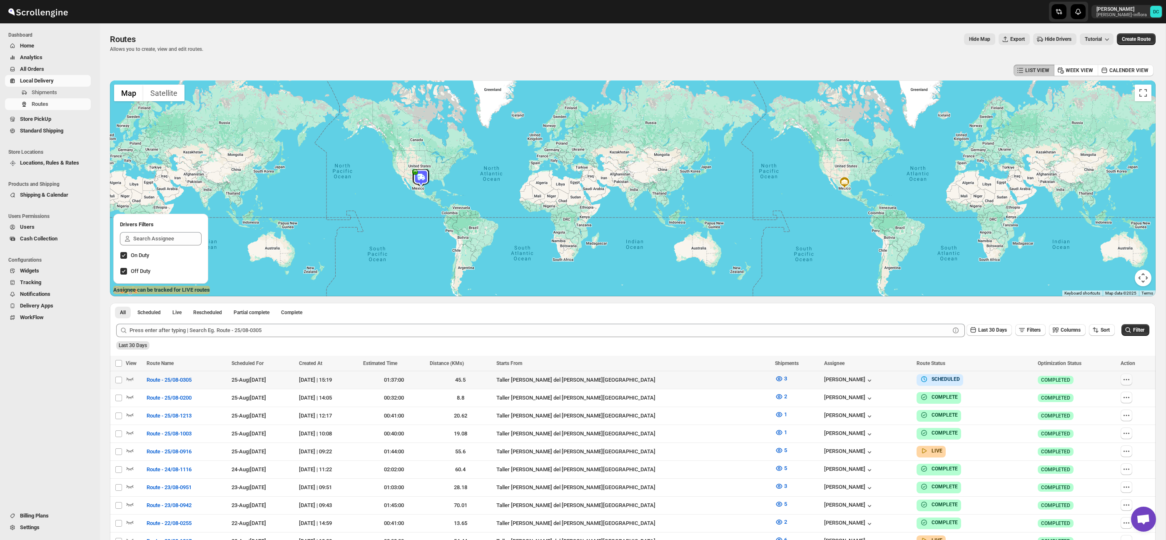
click at [1122, 381] on icon "button" at bounding box center [1126, 379] width 8 height 8
checkbox input "true"
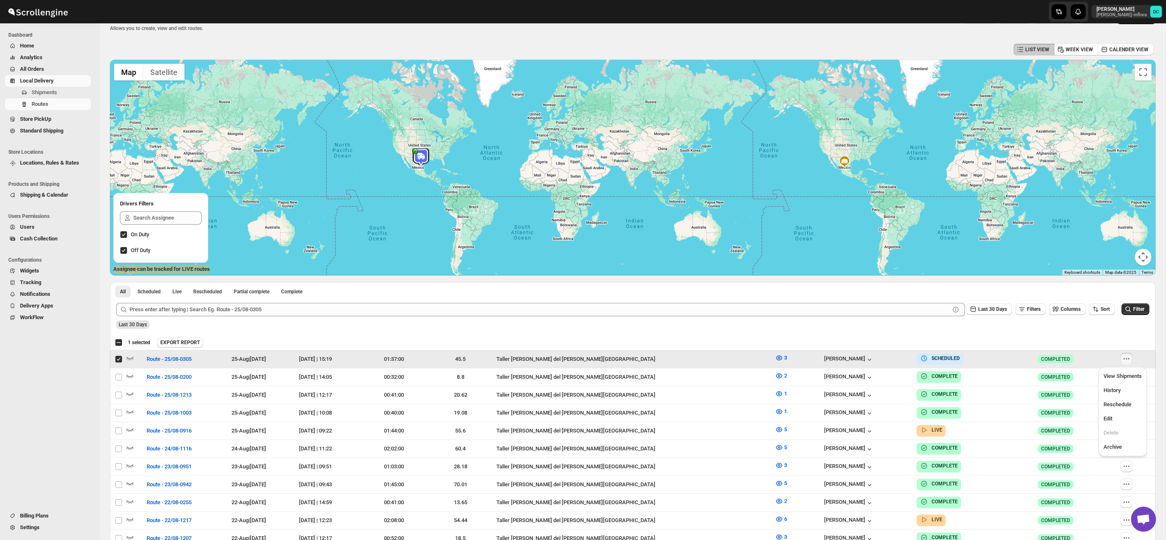
click at [1080, 336] on div "Select all 50 Routes 1 selected EXPORT REPORT EXPORT REPORT" at bounding box center [633, 342] width 1046 height 15
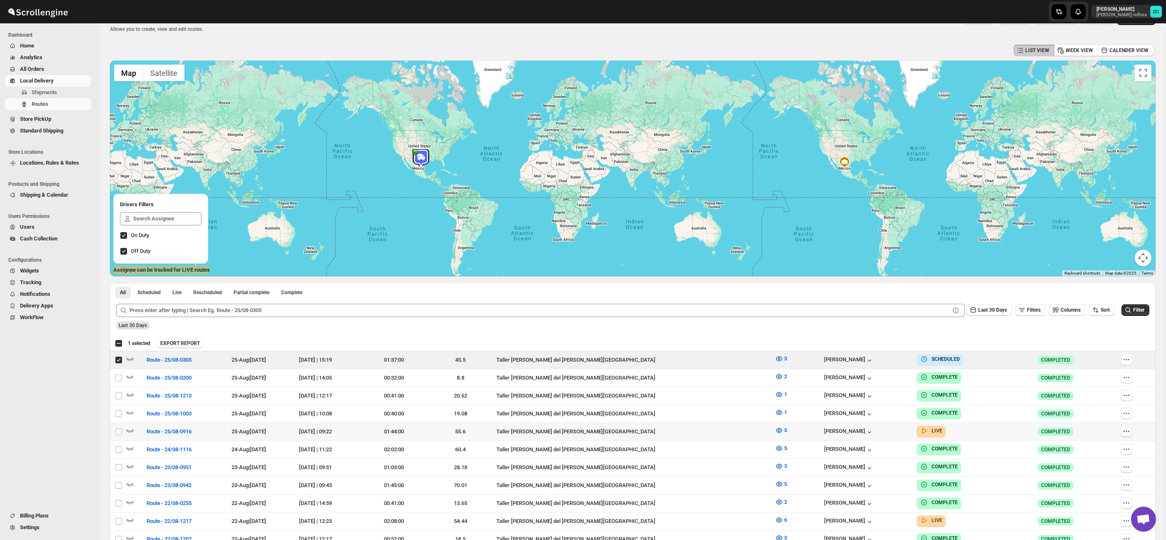
click at [1122, 427] on icon "button" at bounding box center [1126, 431] width 8 height 8
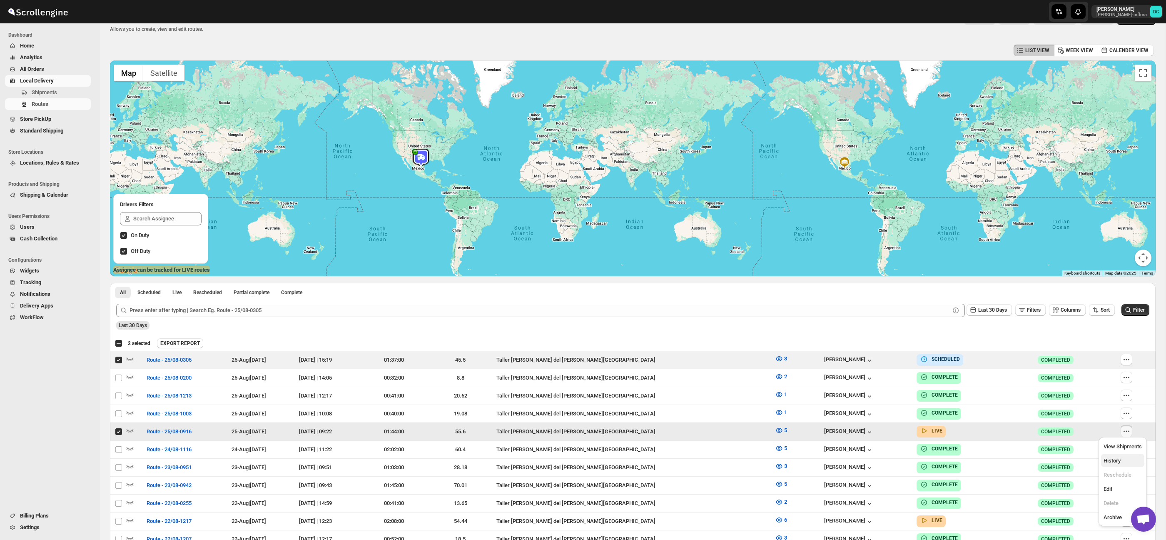
scroll to position [20, 0]
click at [1122, 489] on span "Edit" at bounding box center [1122, 489] width 38 height 8
checkbox input "false"
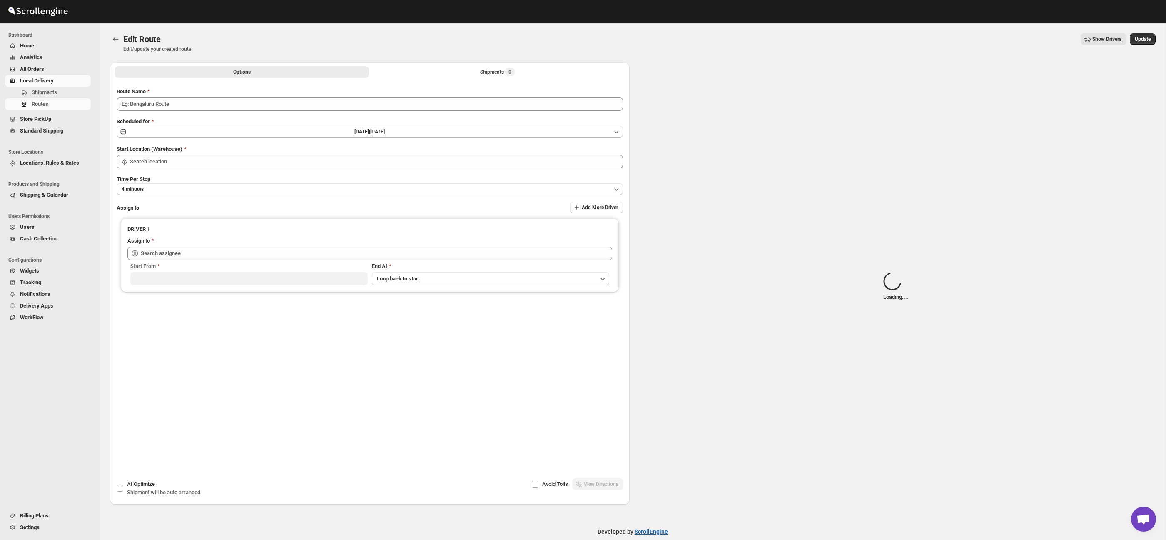
type input "Route - 25/08-0916"
type input "Taller [PERSON_NAME] del [PERSON_NAME][GEOGRAPHIC_DATA]"
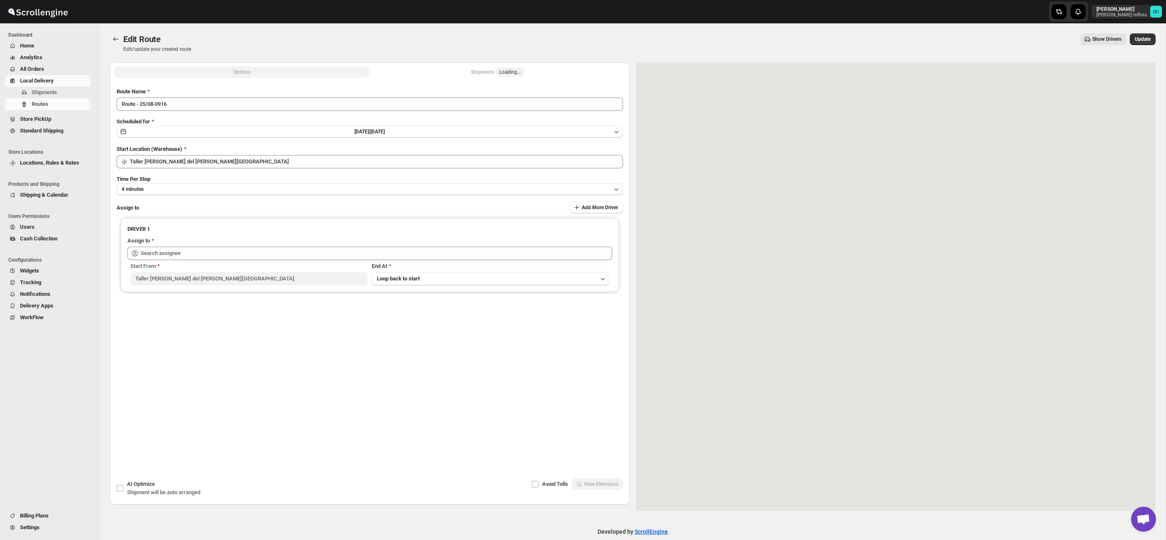
type input "[PERSON_NAME] ([EMAIL_ADDRESS][DOMAIN_NAME])"
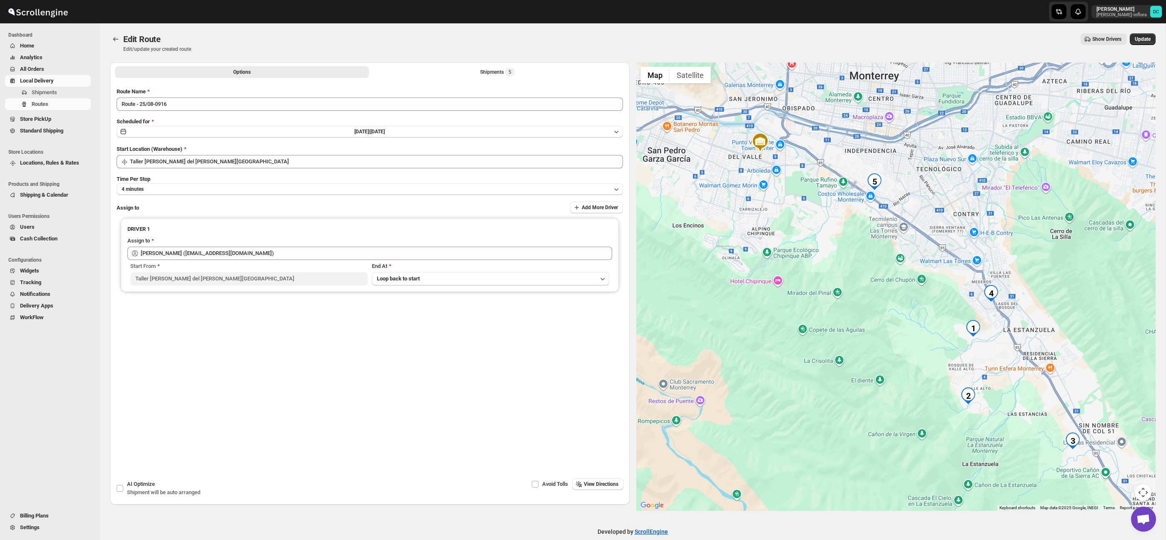
drag, startPoint x: 789, startPoint y: 212, endPoint x: 647, endPoint y: 152, distance: 154.3
click at [804, 225] on div at bounding box center [896, 286] width 520 height 448
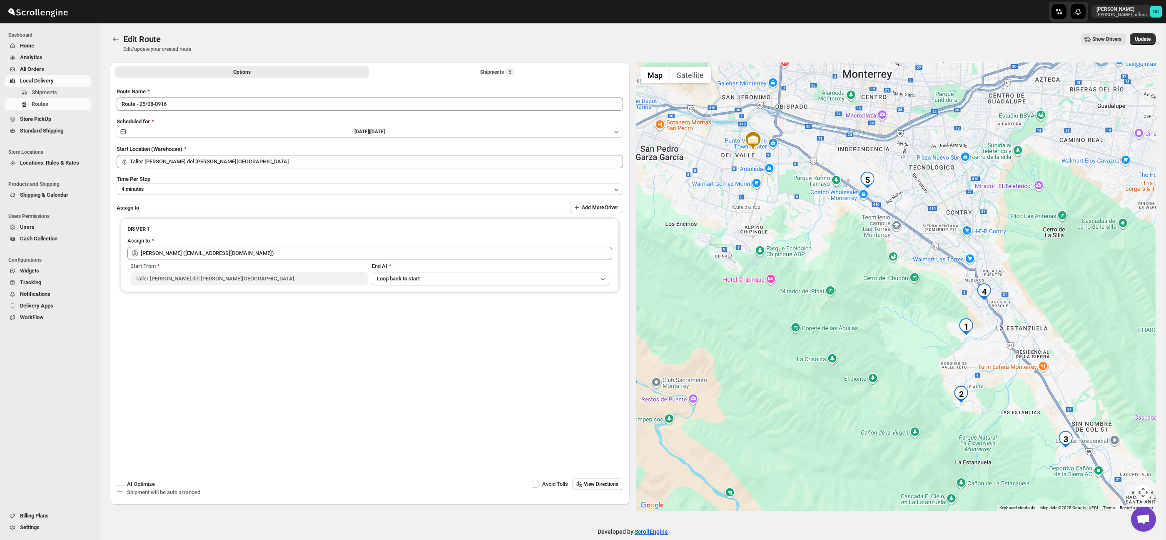
click at [522, 80] on div "Options Shipments 5 More views Options Shipments 5 More views" at bounding box center [370, 71] width 520 height 18
drag, startPoint x: 508, startPoint y: 74, endPoint x: 516, endPoint y: 75, distance: 8.0
click at [508, 74] on span "5" at bounding box center [510, 72] width 10 height 8
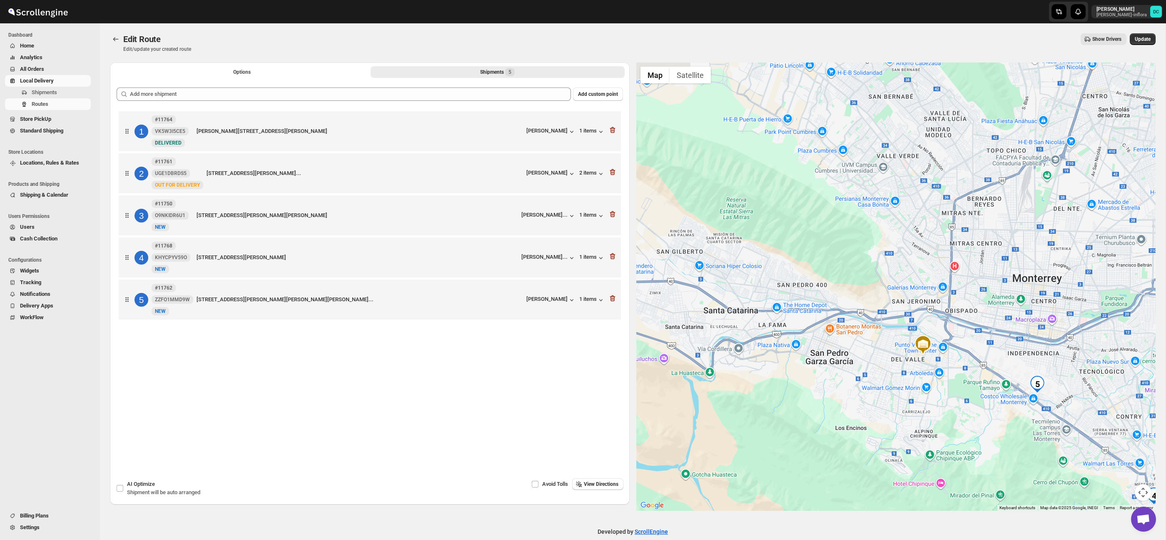
drag, startPoint x: 877, startPoint y: 211, endPoint x: 897, endPoint y: 265, distance: 58.0
click at [904, 279] on div at bounding box center [896, 286] width 520 height 448
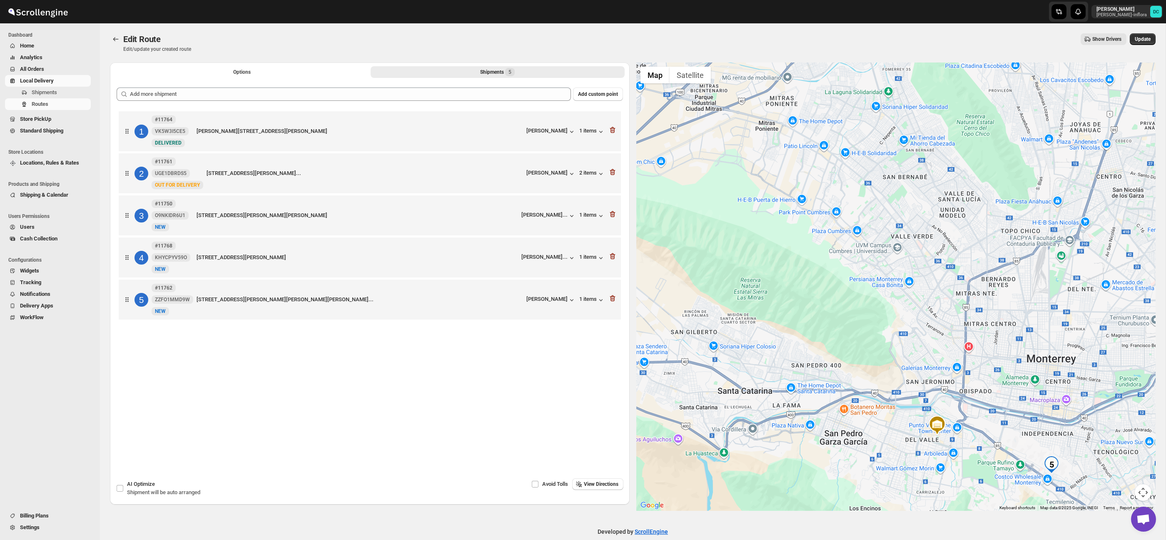
drag, startPoint x: 875, startPoint y: 218, endPoint x: 893, endPoint y: 291, distance: 74.6
click at [889, 301] on div at bounding box center [896, 286] width 520 height 448
